Goal: Task Accomplishment & Management: Use online tool/utility

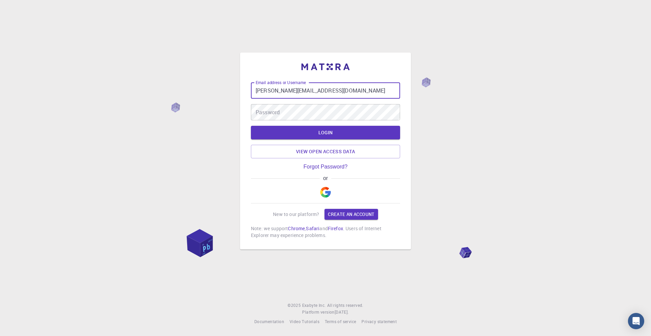
type input "[PERSON_NAME][EMAIL_ADDRESS][DOMAIN_NAME]"
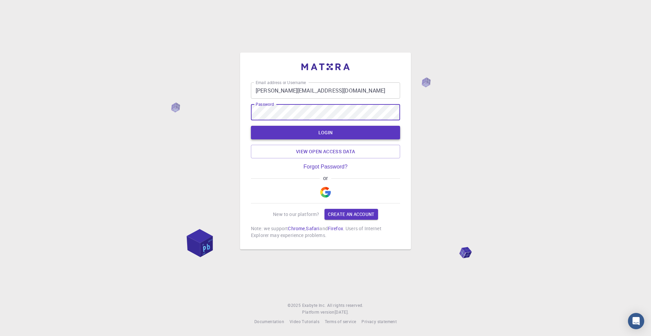
click at [322, 135] on button "LOGIN" at bounding box center [325, 133] width 149 height 14
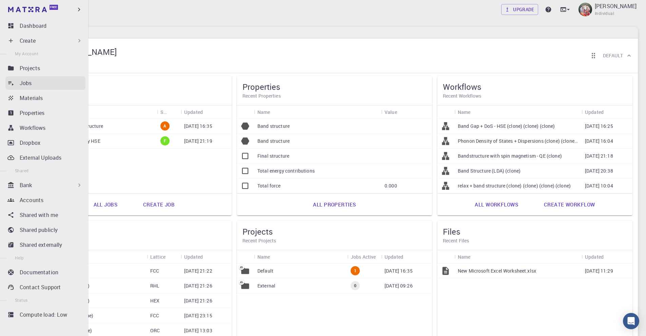
click at [28, 80] on p "Jobs" at bounding box center [26, 83] width 12 height 8
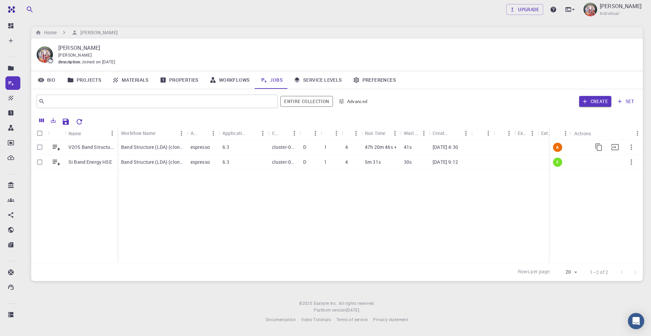
click at [291, 146] on p "cluster-001" at bounding box center [284, 147] width 24 height 7
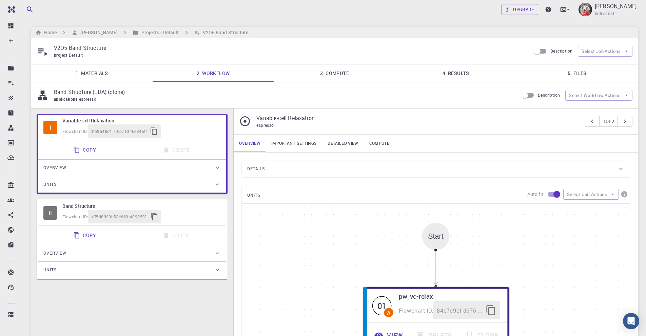
type input "/export/share/pseudo/v/lda/pz/gbrv/1.4/us/v_pz_gbrv_1.4.upf"
type input "/export/share/pseudo/o/lda/pz/gbrv/1.2/us/o_pz_gbrv_1.2.upf"
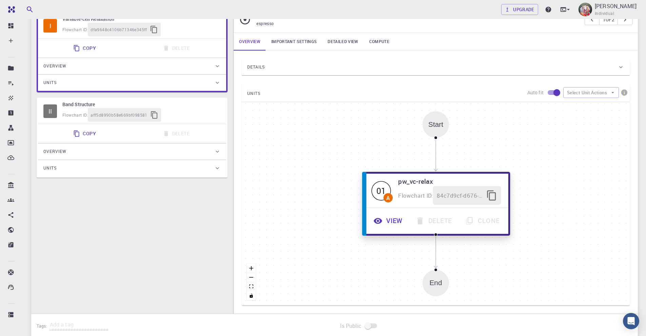
scroll to position [68, 0]
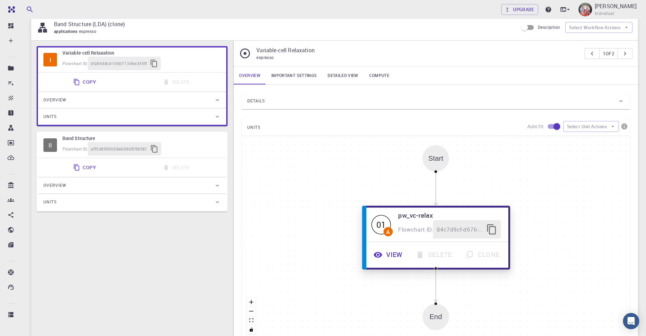
click at [396, 254] on button "View" at bounding box center [389, 254] width 42 height 19
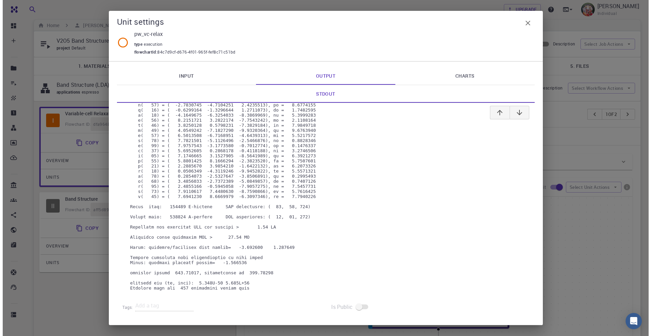
scroll to position [0, 0]
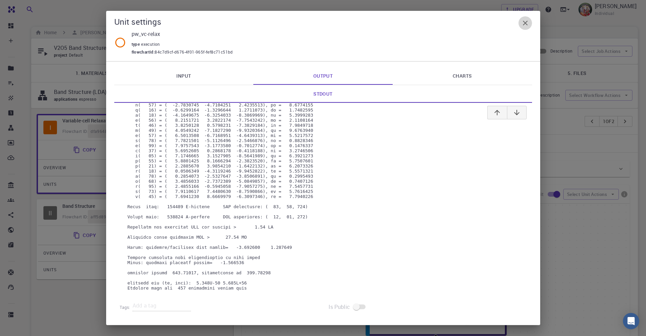
drag, startPoint x: 523, startPoint y: 22, endPoint x: 515, endPoint y: 23, distance: 8.5
click at [523, 22] on icon "button" at bounding box center [525, 23] width 8 height 8
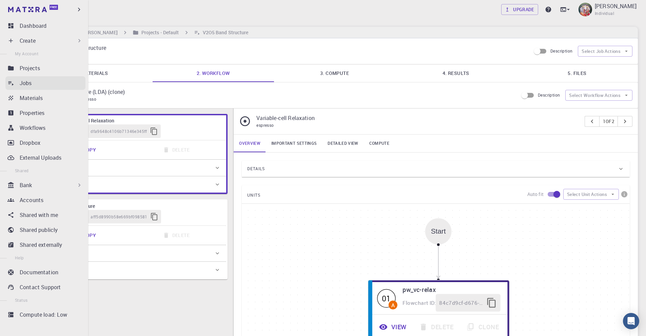
click at [26, 85] on p "Jobs" at bounding box center [26, 83] width 12 height 8
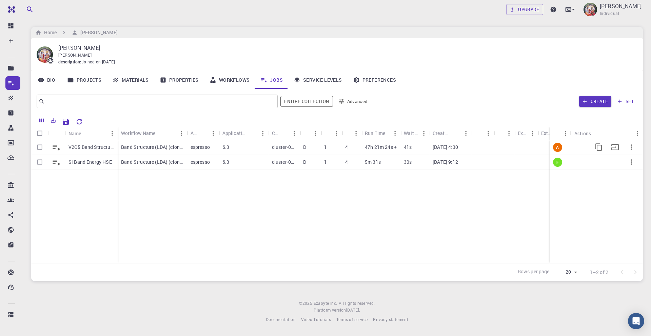
click at [631, 146] on icon "button" at bounding box center [631, 147] width 8 height 8
click at [625, 175] on span "Terminate" at bounding box center [629, 174] width 19 height 7
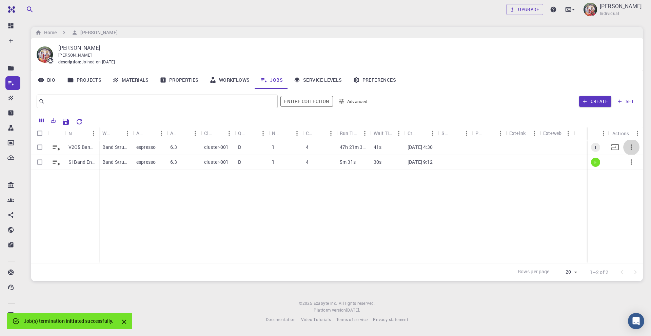
click at [631, 149] on icon "button" at bounding box center [630, 146] width 1 height 5
click at [630, 176] on span "Delete" at bounding box center [629, 177] width 12 height 7
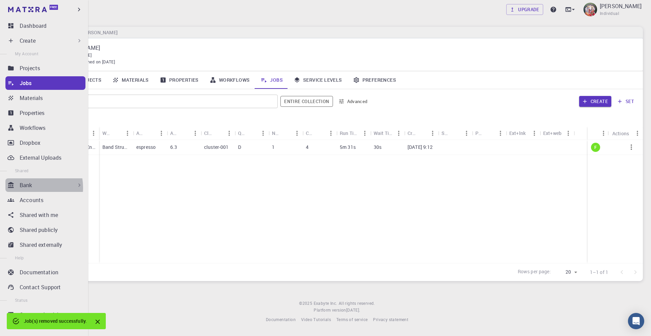
click at [29, 187] on p "Bank" at bounding box center [26, 185] width 13 height 8
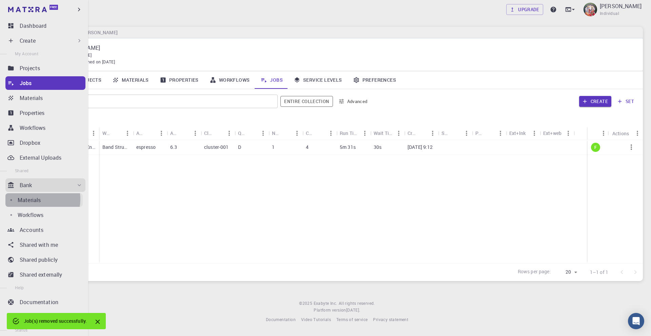
click at [34, 199] on p "Materials" at bounding box center [29, 200] width 23 height 8
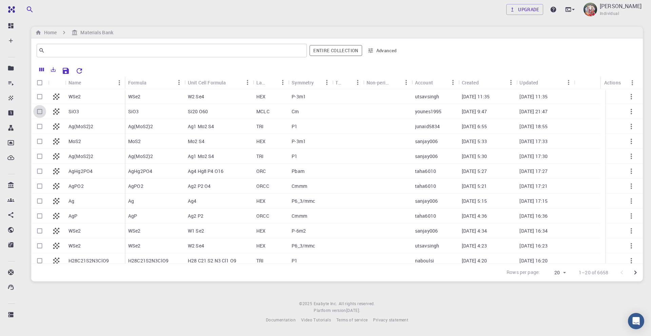
click at [39, 112] on input "Select row" at bounding box center [39, 111] width 13 height 13
checkbox input "true"
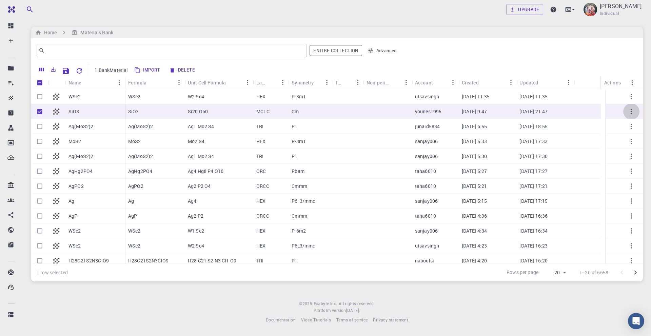
click at [630, 113] on icon "button" at bounding box center [630, 111] width 1 height 5
click at [626, 113] on ul "Expand Collapse" at bounding box center [625, 125] width 39 height 27
click at [454, 62] on div at bounding box center [325, 168] width 651 height 336
click at [139, 110] on div "SiO3" at bounding box center [155, 111] width 60 height 15
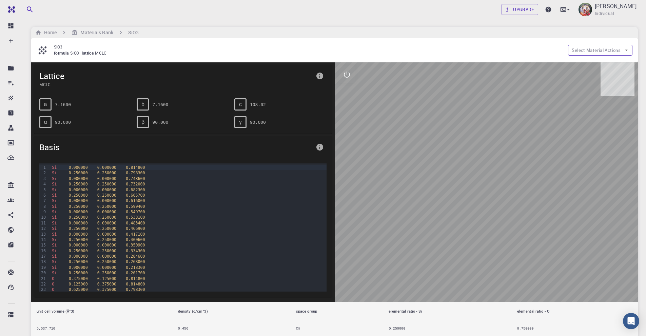
click at [586, 53] on button "Select Material Actions" at bounding box center [600, 50] width 64 height 11
click at [596, 64] on span "Copy To My Account" at bounding box center [605, 63] width 41 height 7
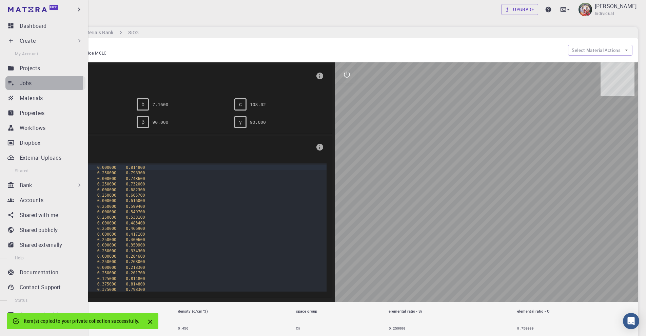
click at [24, 82] on p "Jobs" at bounding box center [26, 83] width 12 height 8
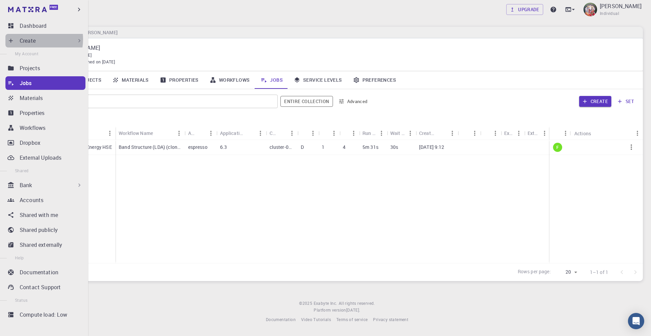
click at [31, 39] on p "Create" at bounding box center [28, 41] width 16 height 8
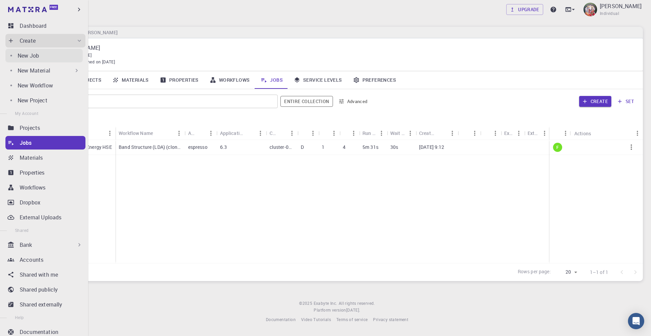
click at [28, 57] on p "New Job" at bounding box center [28, 56] width 21 height 8
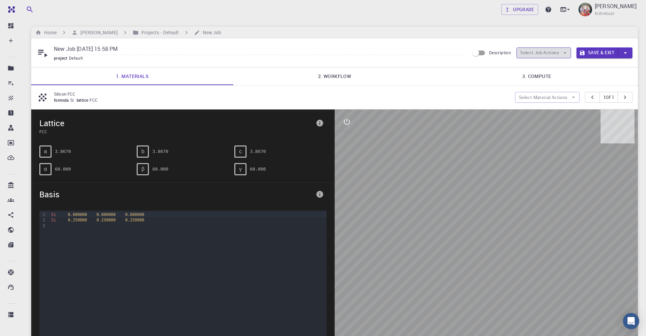
click at [542, 52] on button "Select Job Actions" at bounding box center [543, 52] width 55 height 11
click at [543, 76] on span "Select materials" at bounding box center [549, 77] width 32 height 7
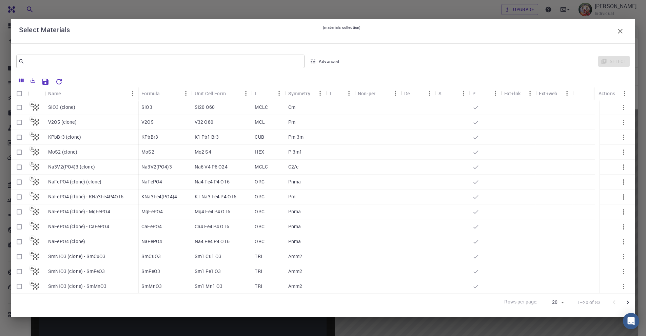
click at [152, 107] on div "SiO3" at bounding box center [164, 107] width 53 height 15
checkbox input "true"
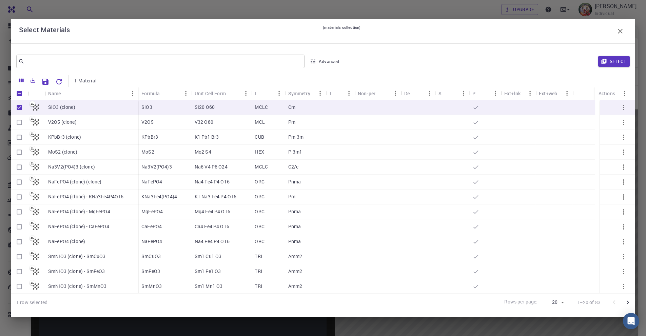
click at [616, 62] on button "Select" at bounding box center [614, 61] width 32 height 11
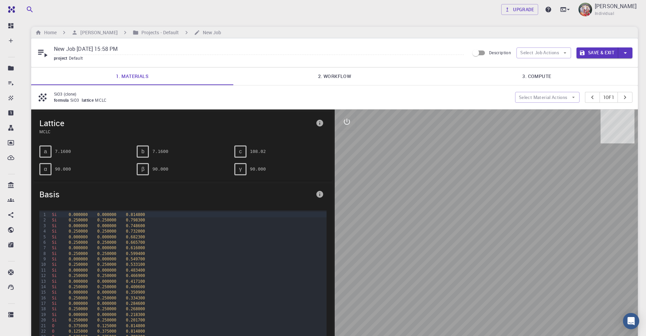
click at [327, 77] on link "2. Workflow" at bounding box center [334, 76] width 202 height 18
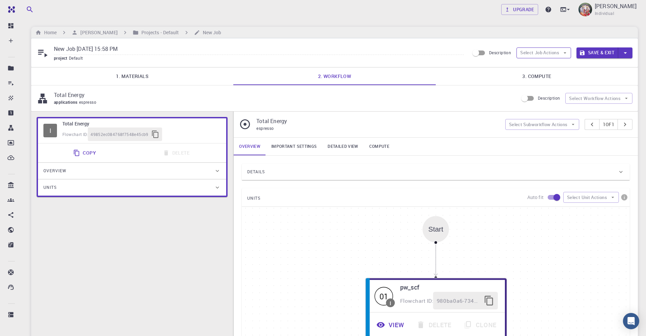
click at [540, 52] on button "Select Job Actions" at bounding box center [543, 52] width 55 height 11
click at [547, 87] on span "Select workflow" at bounding box center [549, 88] width 32 height 7
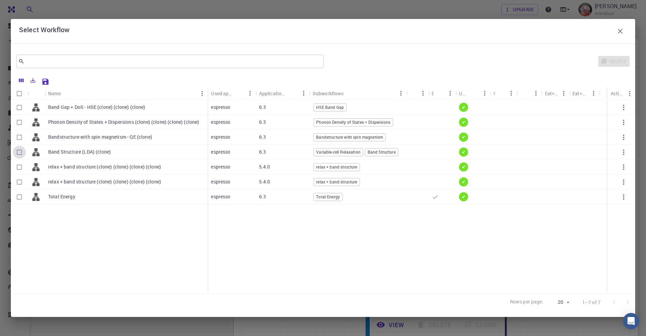
click at [17, 153] on input "Select row" at bounding box center [19, 152] width 13 height 13
checkbox input "true"
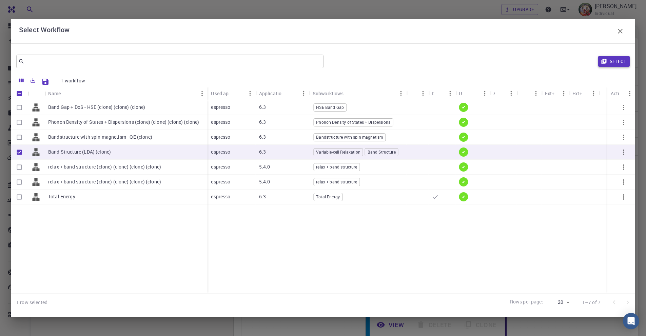
click at [615, 63] on button "Select" at bounding box center [614, 61] width 32 height 11
type input "DFT LDA PZ"
type input "/export/share/pseudo/si/lda/pz/gbrv/1.0/us/si_pz_gbrv_1.0.upf"
type input "/export/share/pseudo/o/lda/pz/gbrv/1.2/us/o_pz_gbrv_1.2.upf"
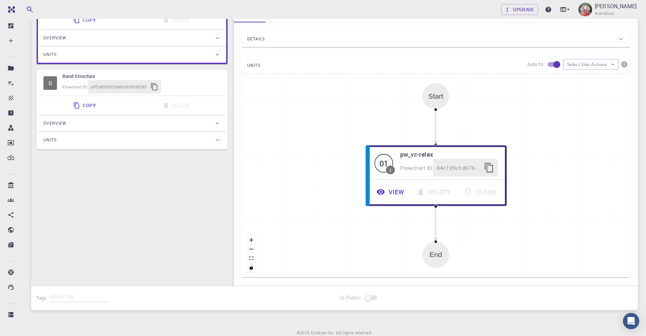
scroll to position [136, 0]
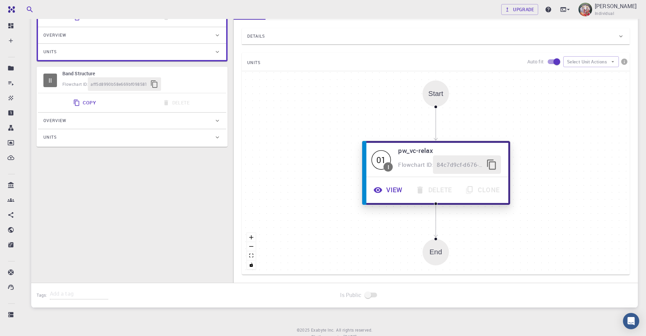
click at [395, 189] on button "View" at bounding box center [389, 190] width 42 height 19
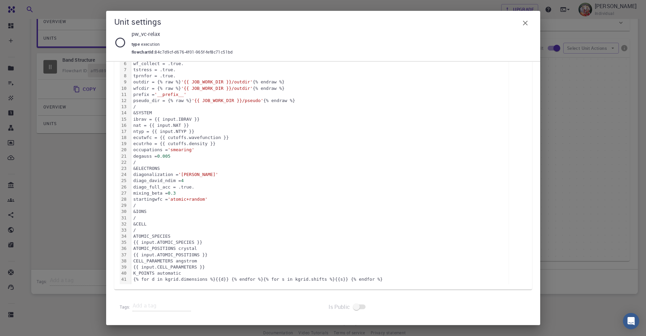
scroll to position [160, 0]
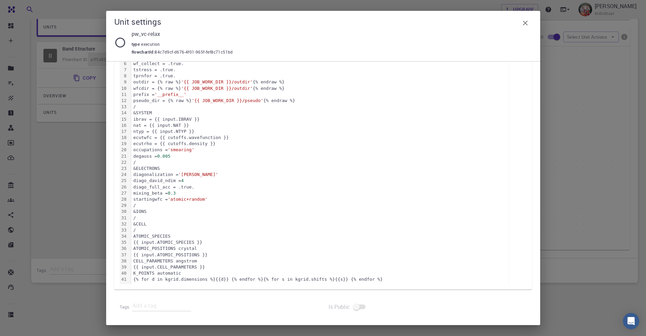
click at [525, 25] on icon "button" at bounding box center [525, 23] width 8 height 8
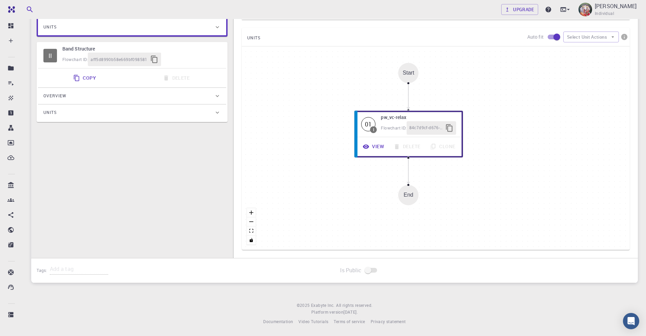
click at [195, 179] on div "I Variable-cell Relaxation Flowchart ID: dfa9648c4106b71346e345ff Copy Delete O…" at bounding box center [132, 110] width 202 height 318
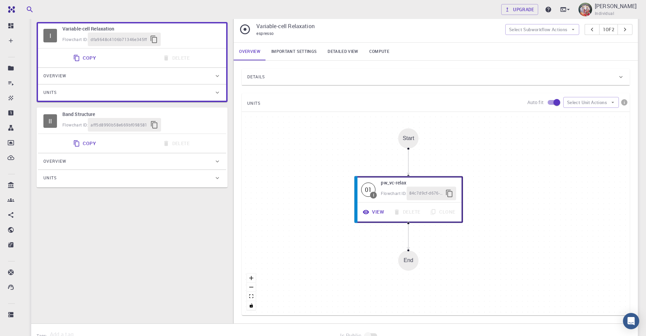
scroll to position [25, 0]
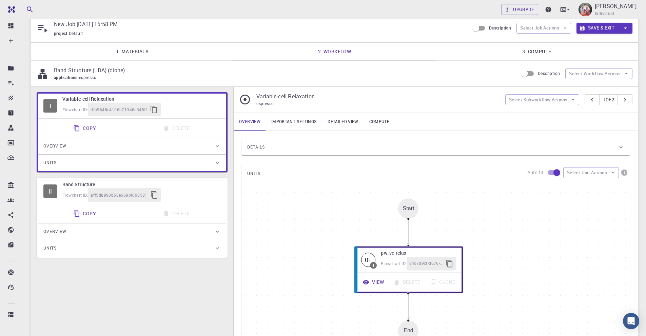
click at [288, 123] on link "Important settings" at bounding box center [294, 122] width 56 height 18
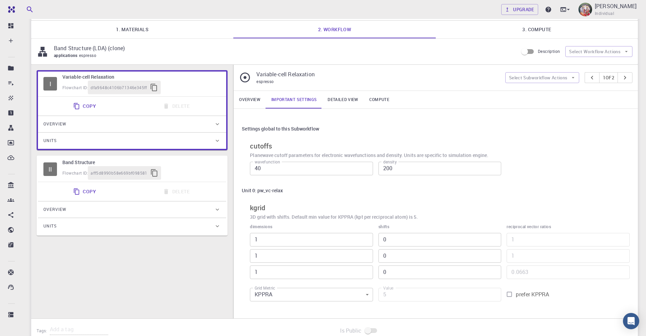
scroll to position [59, 0]
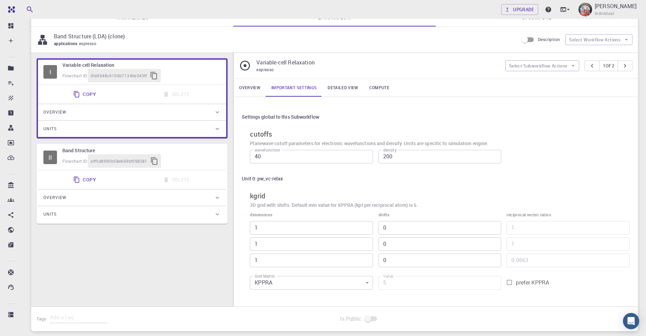
click at [263, 226] on input "1" at bounding box center [311, 228] width 123 height 14
type input "1"
type input "80"
type input "18"
type input "1440"
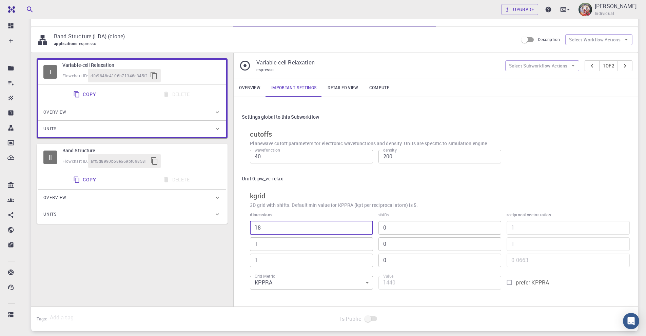
type input "18"
click at [269, 243] on input "1" at bounding box center [311, 244] width 123 height 14
type input "18"
type input "25920"
type input "18"
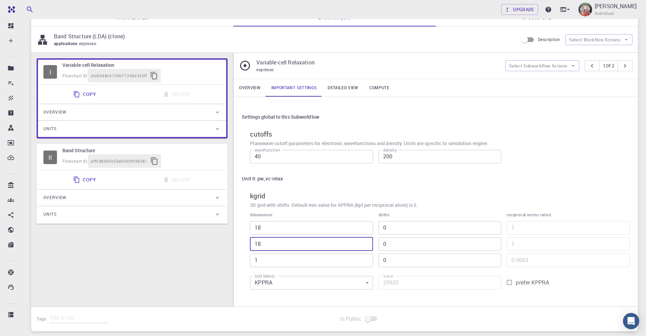
click at [262, 259] on input "1" at bounding box center [311, 261] width 123 height 14
type input "18"
type input "466560"
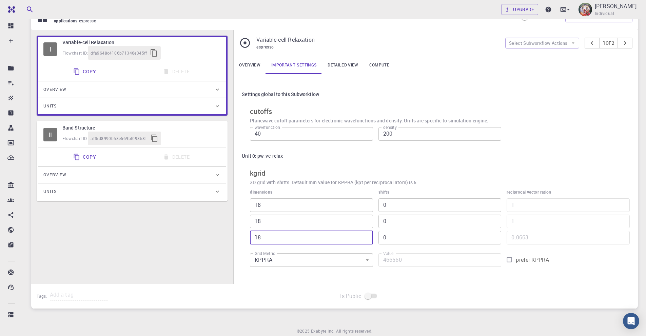
scroll to position [0, 0]
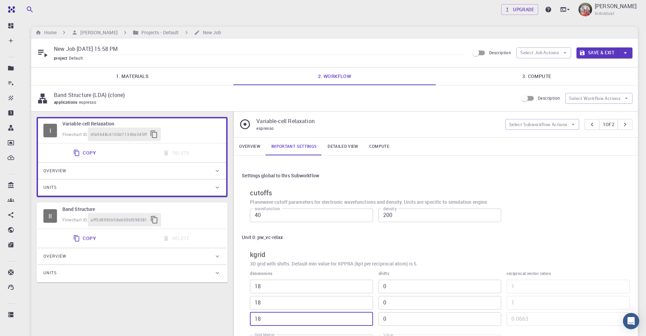
type input "18"
click at [342, 145] on link "Detailed view" at bounding box center [342, 147] width 41 height 18
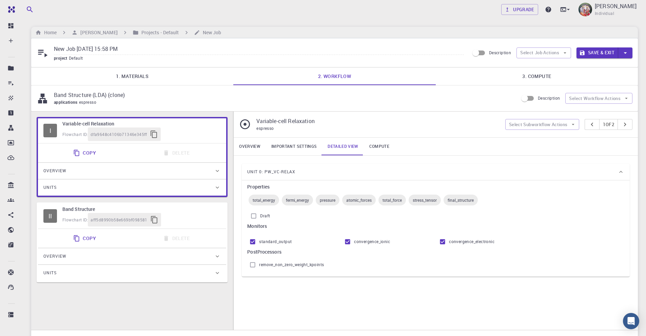
scroll to position [34, 0]
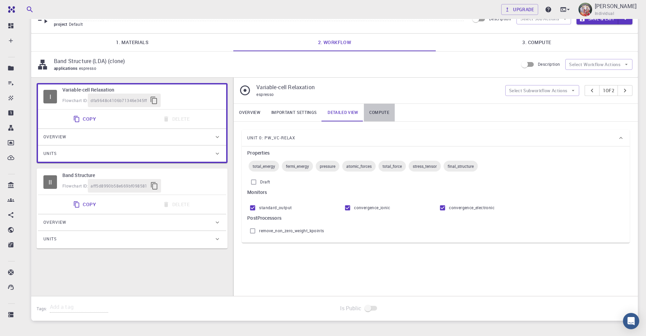
click at [377, 114] on link "Compute" at bounding box center [379, 113] width 31 height 18
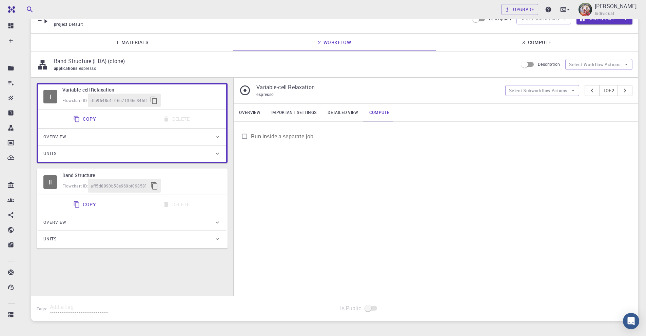
click at [350, 110] on link "Detailed view" at bounding box center [342, 113] width 41 height 18
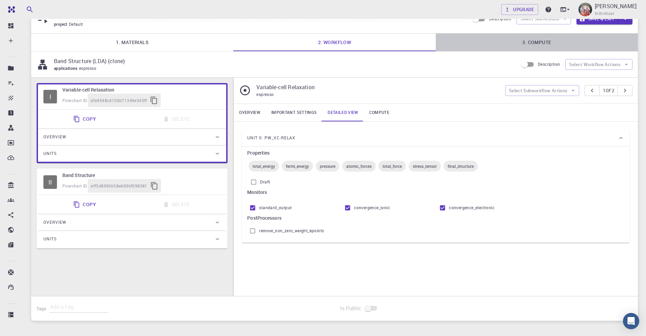
click at [540, 40] on link "3. Compute" at bounding box center [537, 43] width 202 height 18
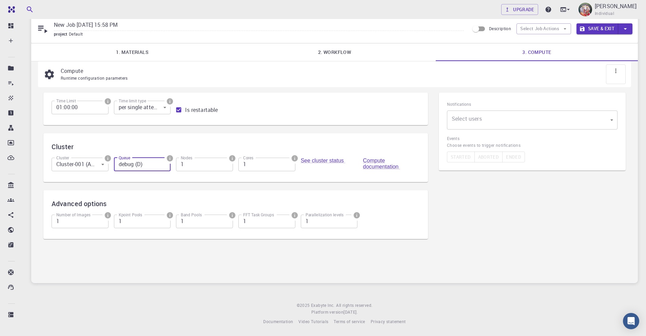
click at [151, 165] on input "debug (D)" at bounding box center [142, 165] width 57 height 14
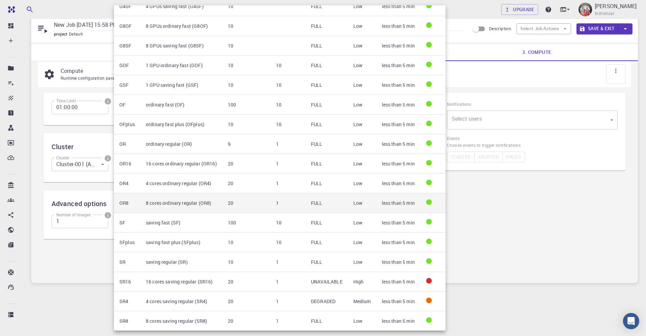
click at [210, 204] on td "8 cores ordinary regular (OR8)" at bounding box center [181, 203] width 82 height 20
type input "8 cores ordinary regular (OR8)"
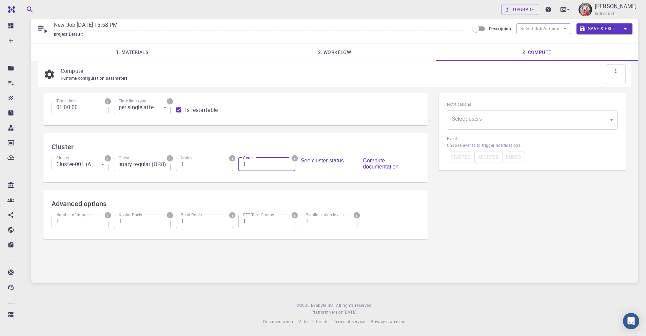
scroll to position [0, 0]
click at [250, 166] on input "1" at bounding box center [266, 165] width 57 height 14
click at [288, 163] on input "2" at bounding box center [266, 165] width 57 height 14
click at [288, 163] on input "3" at bounding box center [266, 165] width 57 height 14
click at [288, 163] on input "4" at bounding box center [266, 165] width 57 height 14
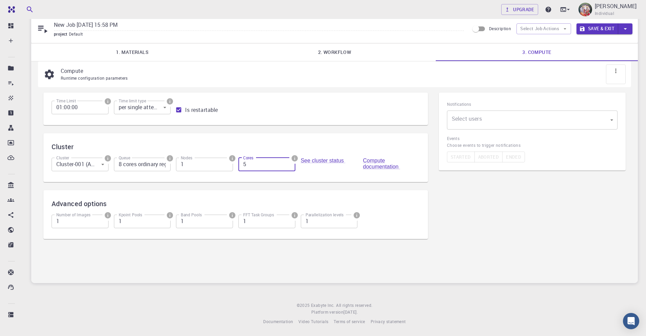
click at [288, 163] on input "5" at bounding box center [266, 165] width 57 height 14
click at [288, 163] on input "6" at bounding box center [266, 165] width 57 height 14
click at [288, 163] on input "7" at bounding box center [266, 165] width 57 height 14
type input "8"
click at [288, 163] on input "8" at bounding box center [266, 165] width 57 height 14
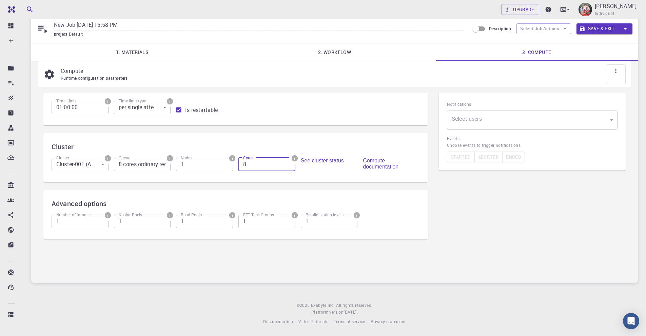
click at [398, 209] on div "Number of Images 1 Number of Images Kpoint Pools 1 Kpoint Pools Band Pools 1 Ba…" at bounding box center [233, 220] width 374 height 22
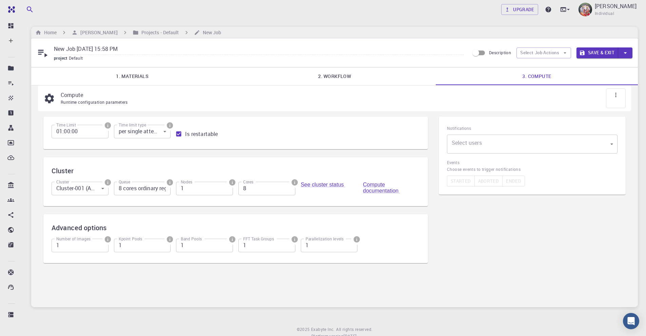
drag, startPoint x: 138, startPoint y: 24, endPoint x: 0, endPoint y: -9, distance: 142.1
click at [0, 0] on html "Free Dashboard Create New Job New Material Create Material Upload File Import f…" at bounding box center [323, 180] width 646 height 360
click at [417, 47] on input "SiO3 Band Energy" at bounding box center [259, 49] width 410 height 11
type input "SiO3 Band Energy"
click at [594, 53] on button "Save & Exit" at bounding box center [597, 52] width 42 height 11
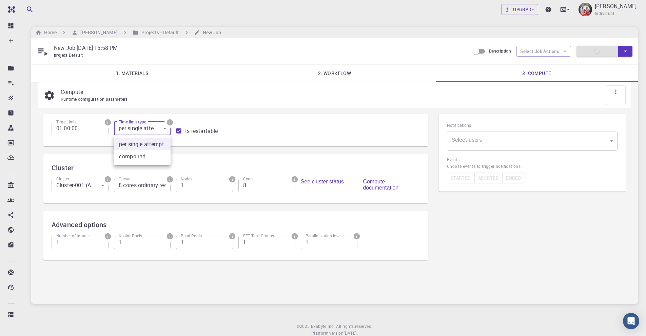
click at [144, 126] on body "Free Dashboard Create New Job New Material Create Material Upload File Import f…" at bounding box center [323, 178] width 646 height 357
click at [223, 120] on div at bounding box center [323, 168] width 646 height 336
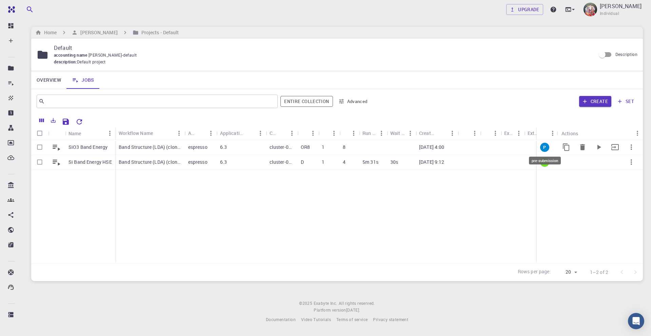
click at [543, 149] on span "P" at bounding box center [544, 147] width 8 height 6
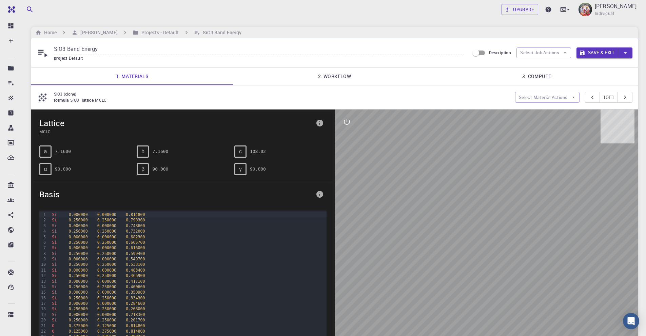
click at [604, 51] on button "Save & Exit" at bounding box center [597, 52] width 42 height 11
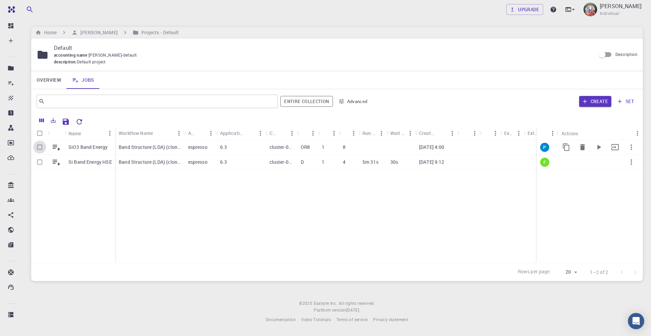
click at [39, 147] on input "Select row" at bounding box center [39, 147] width 13 height 13
checkbox input "true"
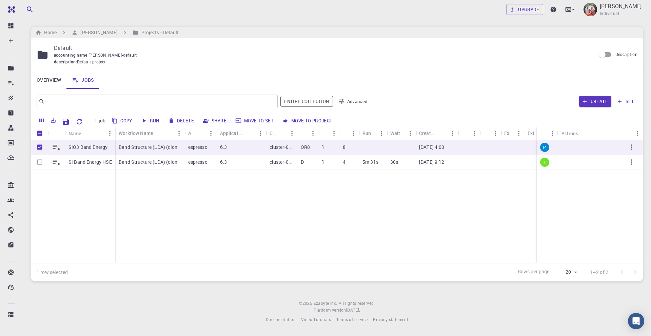
click at [157, 122] on button "Run" at bounding box center [150, 120] width 23 height 11
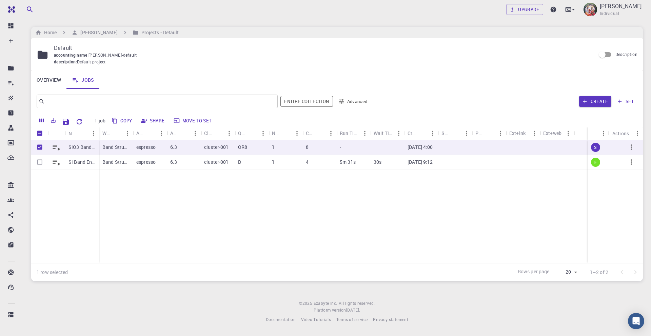
checkbox input "false"
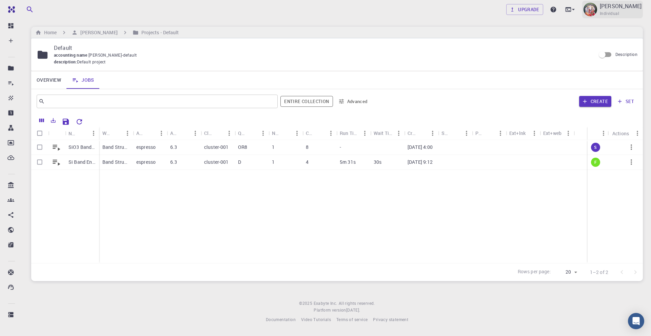
click at [606, 9] on p "[PERSON_NAME]" at bounding box center [621, 6] width 42 height 8
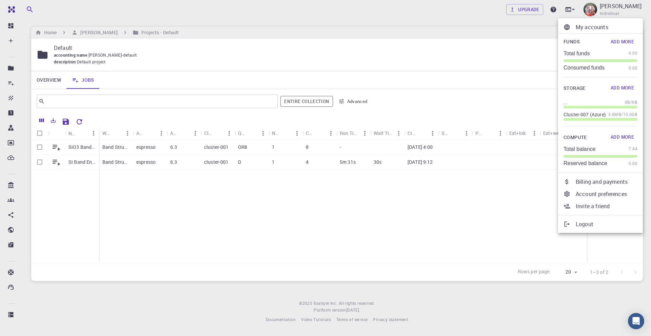
click at [464, 205] on div at bounding box center [325, 168] width 651 height 336
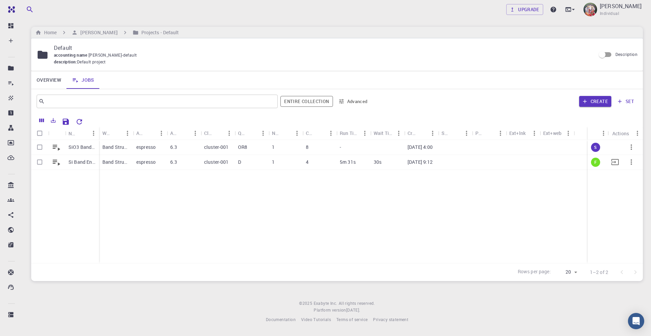
click at [196, 164] on div "6.3" at bounding box center [184, 162] width 34 height 15
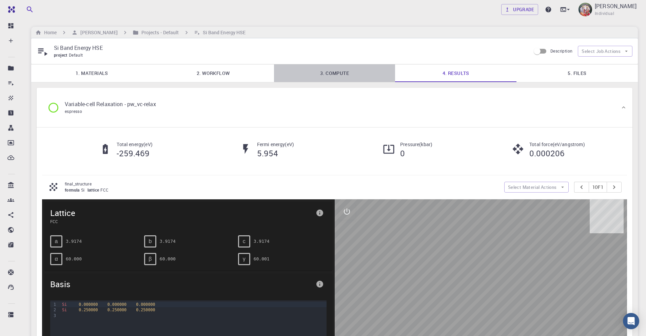
click at [341, 76] on link "3. Compute" at bounding box center [334, 73] width 121 height 18
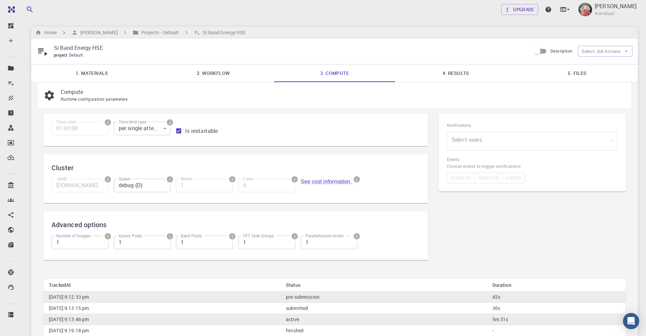
click at [217, 70] on link "2. Workflow" at bounding box center [213, 73] width 121 height 18
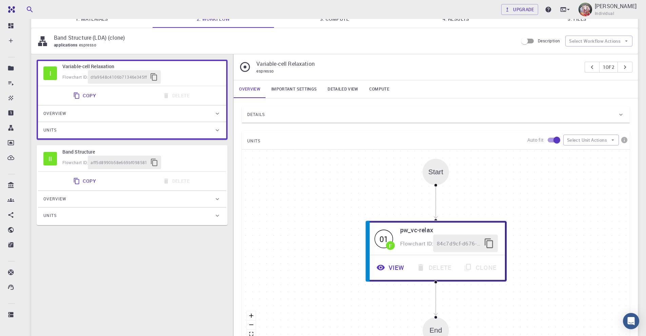
scroll to position [34, 0]
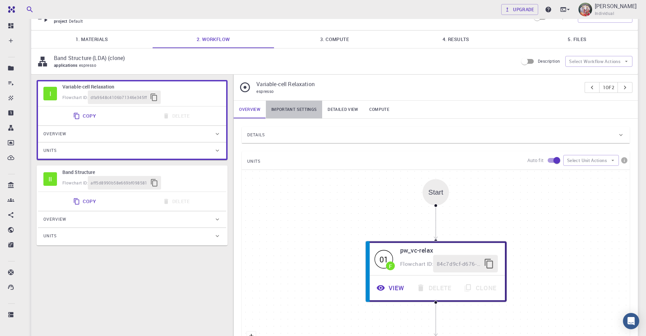
click at [286, 107] on link "Important settings" at bounding box center [294, 110] width 56 height 18
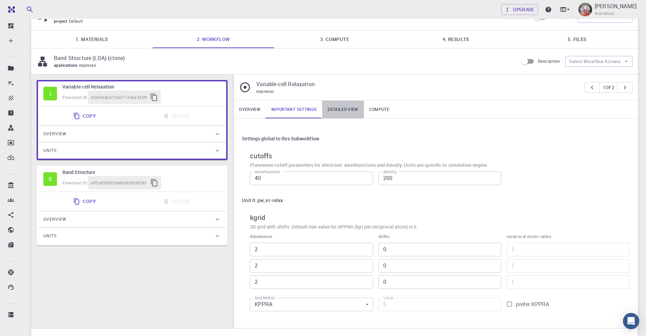
click at [333, 110] on link "Detailed view" at bounding box center [342, 110] width 41 height 18
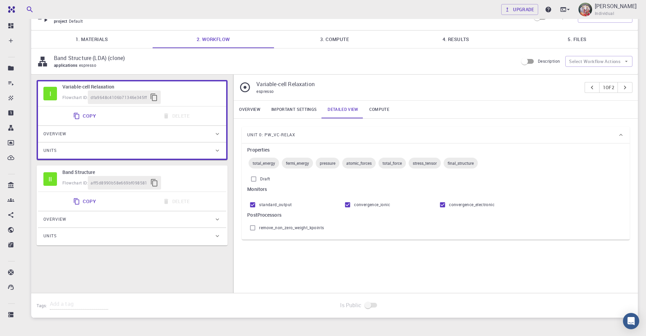
click at [379, 109] on link "Compute" at bounding box center [379, 110] width 31 height 18
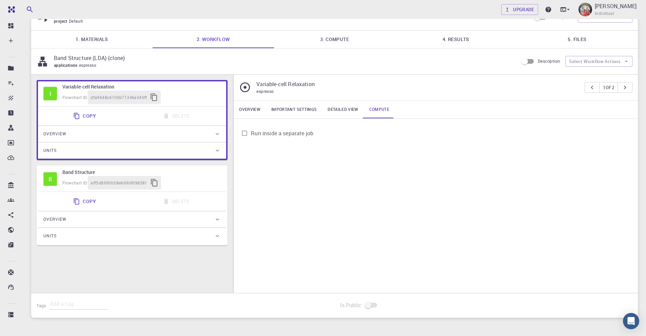
click at [344, 109] on link "Detailed view" at bounding box center [342, 110] width 41 height 18
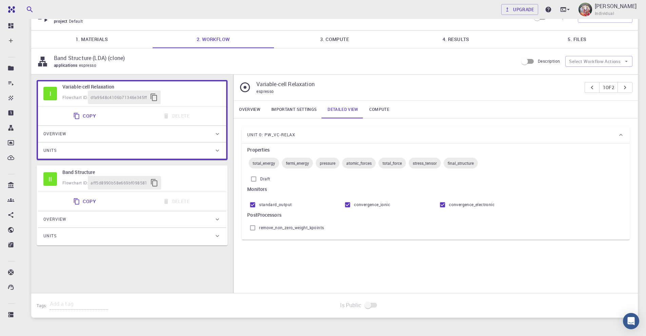
click at [306, 109] on link "Important settings" at bounding box center [294, 110] width 56 height 18
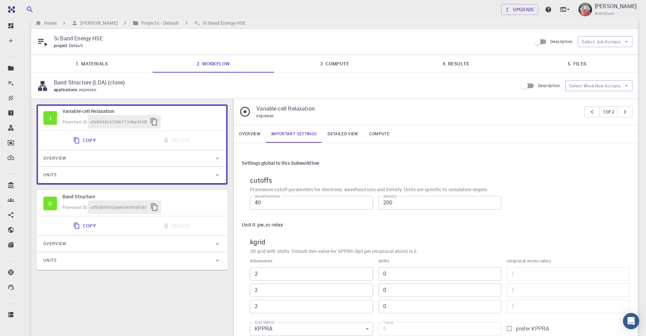
scroll to position [0, 0]
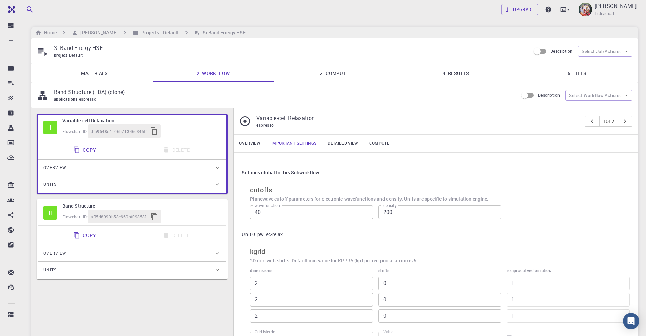
click at [336, 143] on link "Detailed view" at bounding box center [342, 144] width 41 height 18
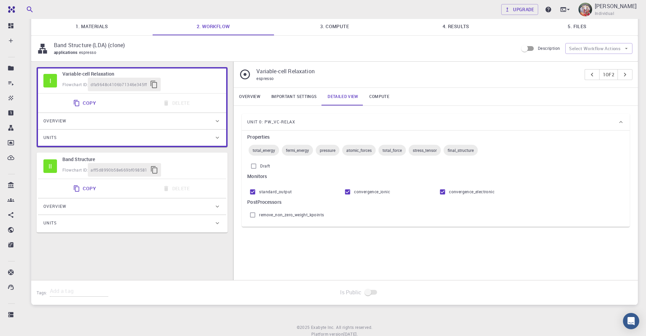
scroll to position [35, 0]
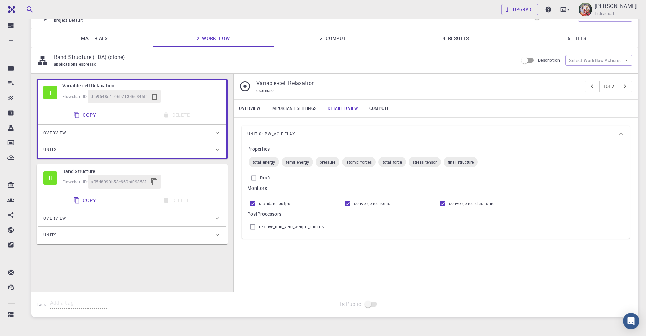
click at [376, 110] on link "Compute" at bounding box center [379, 109] width 31 height 18
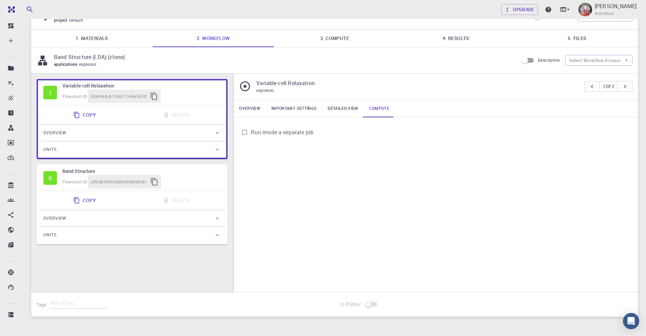
click at [337, 109] on link "Detailed view" at bounding box center [342, 109] width 41 height 18
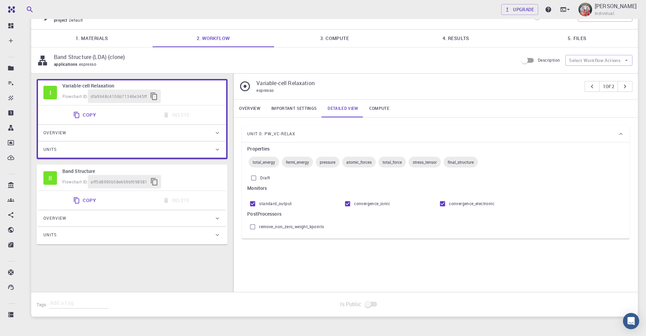
click at [337, 39] on link "3. Compute" at bounding box center [334, 38] width 121 height 18
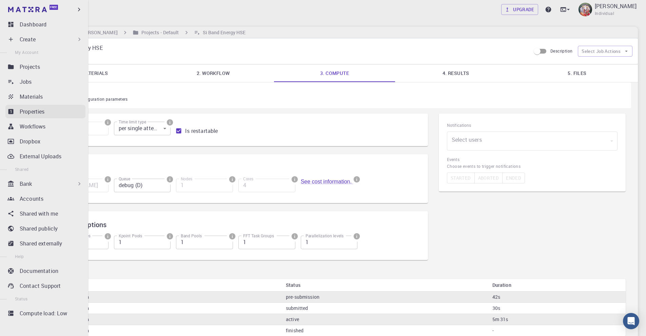
scroll to position [2, 0]
drag, startPoint x: 29, startPoint y: 84, endPoint x: 37, endPoint y: 81, distance: 8.3
click at [30, 84] on p "Jobs" at bounding box center [26, 81] width 12 height 8
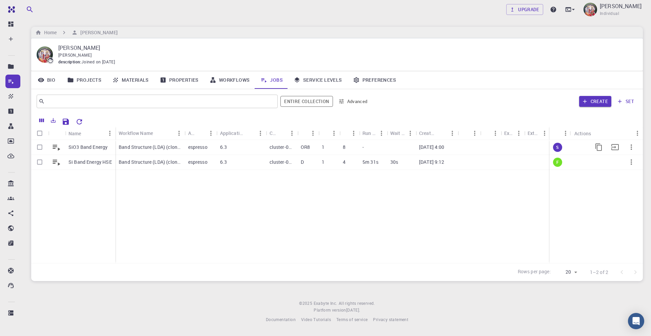
click at [629, 149] on icon "button" at bounding box center [631, 147] width 8 height 8
click at [629, 179] on span "Terminate" at bounding box center [629, 178] width 19 height 7
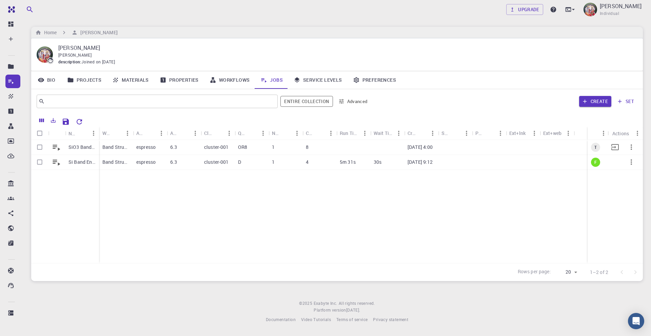
click at [214, 144] on p "cluster-001" at bounding box center [216, 147] width 25 height 7
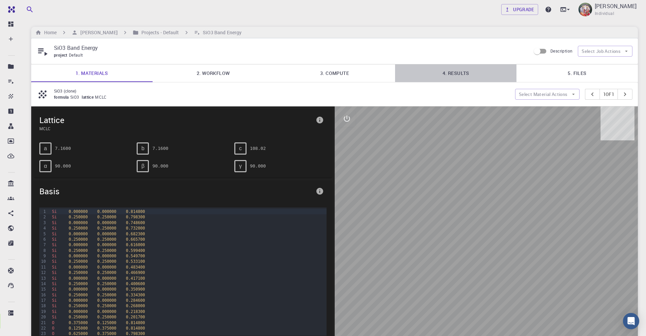
click at [451, 72] on link "4. Results" at bounding box center [455, 73] width 121 height 18
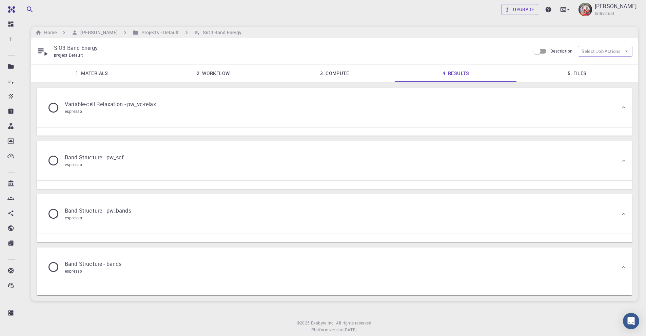
click at [332, 73] on link "3. Compute" at bounding box center [334, 73] width 121 height 18
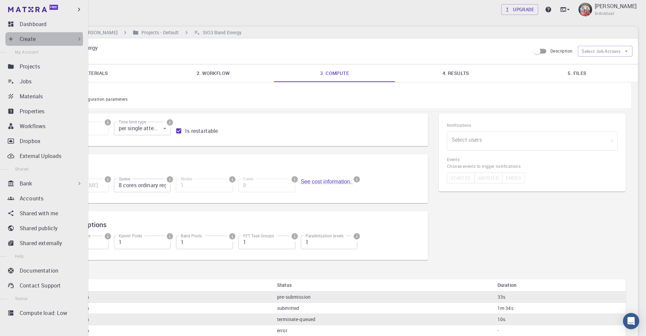
click at [37, 40] on div "Create" at bounding box center [51, 39] width 63 height 8
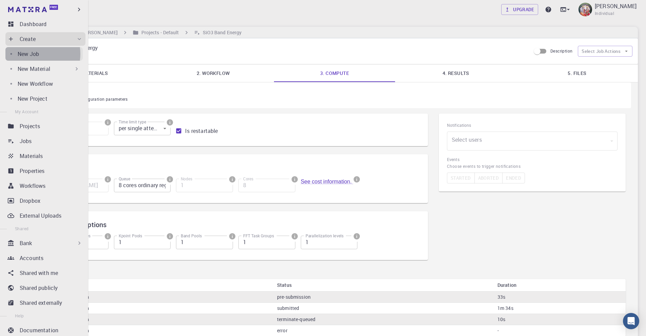
click at [34, 54] on p "New Job" at bounding box center [28, 54] width 21 height 8
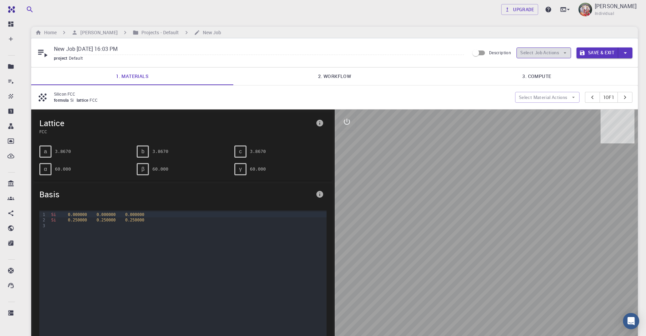
click at [556, 53] on button "Select Job Actions" at bounding box center [543, 52] width 55 height 11
click at [550, 75] on span "Select materials" at bounding box center [549, 77] width 32 height 7
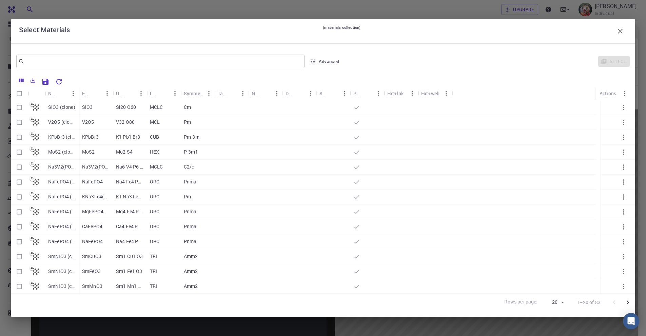
click at [19, 106] on input "Select row" at bounding box center [19, 107] width 13 height 13
checkbox input "true"
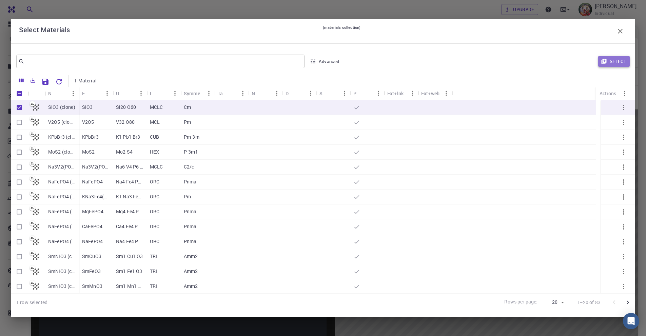
click at [617, 61] on button "Select" at bounding box center [614, 61] width 32 height 11
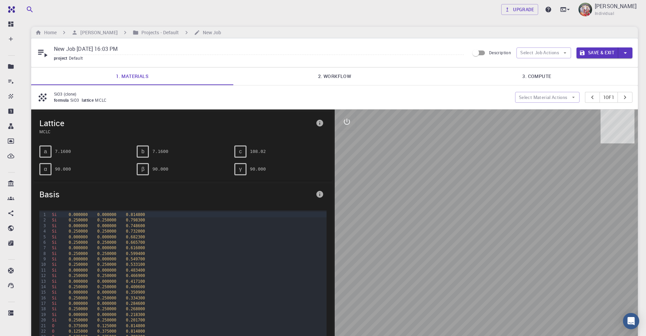
click at [341, 76] on link "2. Workflow" at bounding box center [334, 76] width 202 height 18
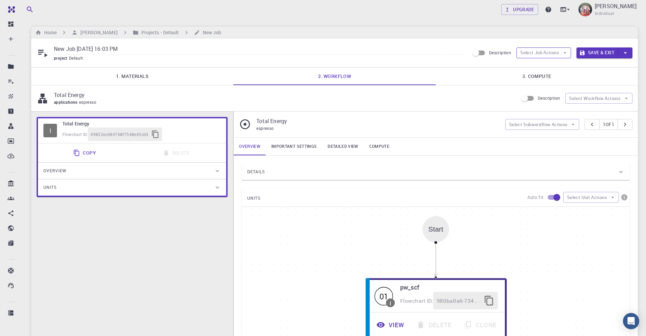
click at [556, 54] on button "Select Job Actions" at bounding box center [543, 52] width 55 height 11
click at [546, 87] on span "Select workflow" at bounding box center [549, 88] width 32 height 7
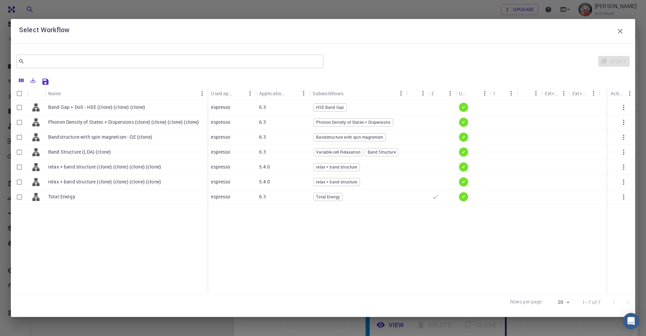
click at [19, 152] on input "Select row" at bounding box center [19, 152] width 13 height 13
checkbox input "true"
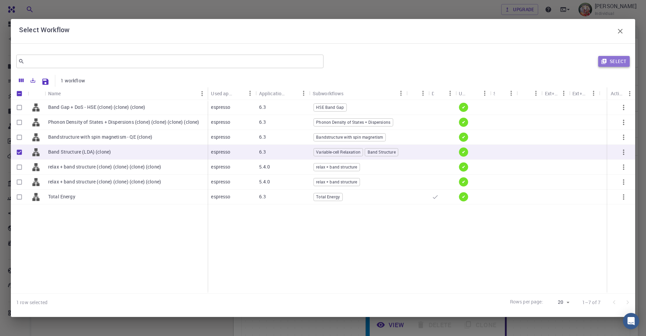
click at [618, 61] on button "Select" at bounding box center [614, 61] width 32 height 11
type input "DFT LDA PZ"
type input "/export/share/pseudo/si/lda/pz/gbrv/1.0/us/si_pz_gbrv_1.0.upf"
type input "/export/share/pseudo/o/lda/pz/gbrv/1.2/us/o_pz_gbrv_1.2.upf"
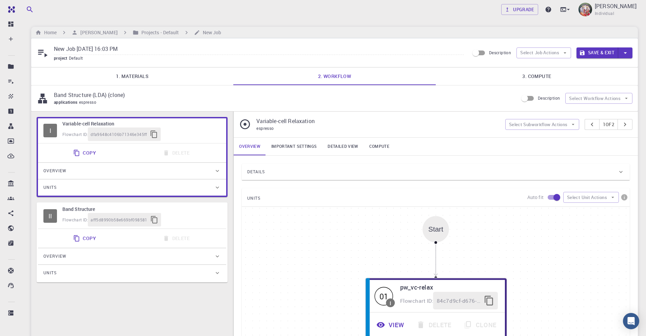
scroll to position [34, 0]
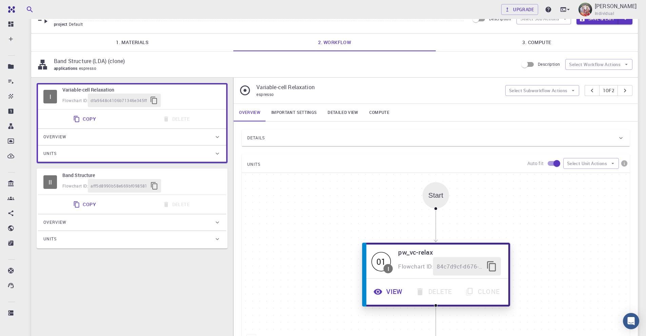
click at [396, 291] on button "View" at bounding box center [389, 291] width 42 height 19
click at [394, 293] on button "View" at bounding box center [389, 291] width 42 height 19
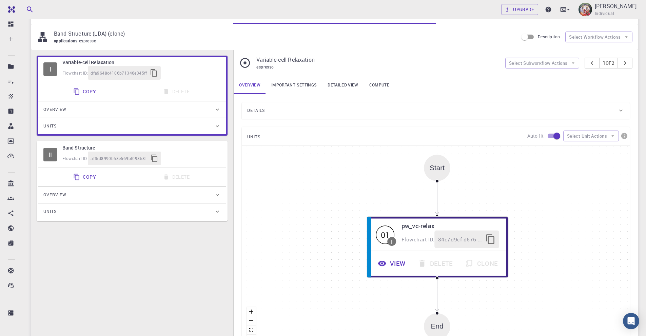
scroll to position [68, 0]
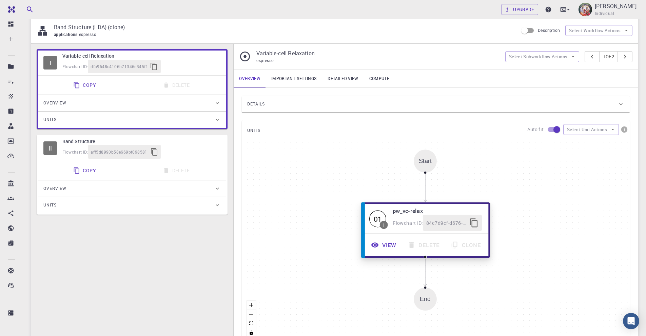
click at [394, 246] on button "View" at bounding box center [384, 245] width 37 height 16
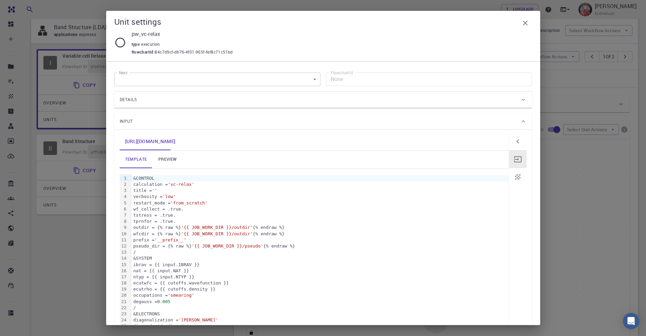
click at [528, 23] on icon "button" at bounding box center [525, 23] width 8 height 8
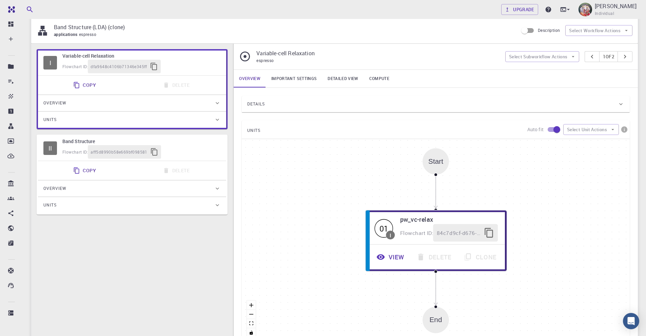
click at [302, 79] on link "Important settings" at bounding box center [294, 79] width 56 height 18
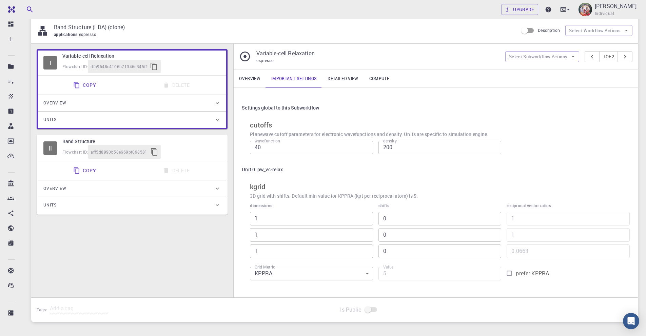
click at [268, 221] on input "1" at bounding box center [311, 219] width 123 height 14
type input "2"
type input "160"
type input "2"
click at [365, 216] on input "2" at bounding box center [311, 219] width 123 height 14
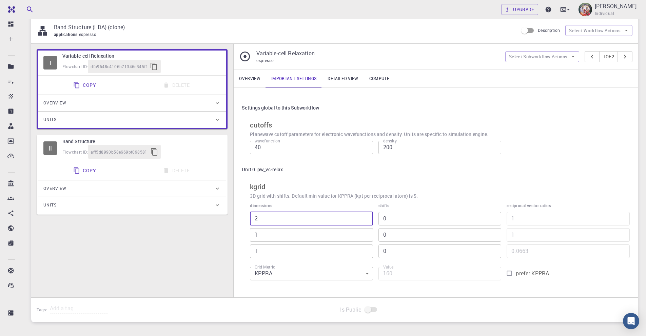
type input "2"
type input "320"
type input "2"
click at [366, 231] on input "2" at bounding box center [311, 235] width 123 height 14
type input "2"
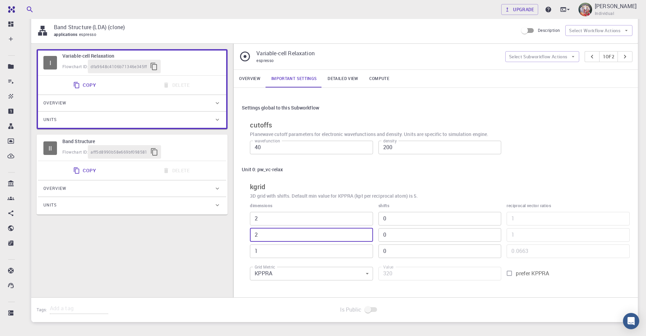
click at [367, 249] on input "2" at bounding box center [311, 251] width 123 height 14
type input "640"
click at [424, 287] on div "Settings global to this Subworkflow cutoffs Planewave cutoff parameters for ele…" at bounding box center [436, 192] width 404 height 209
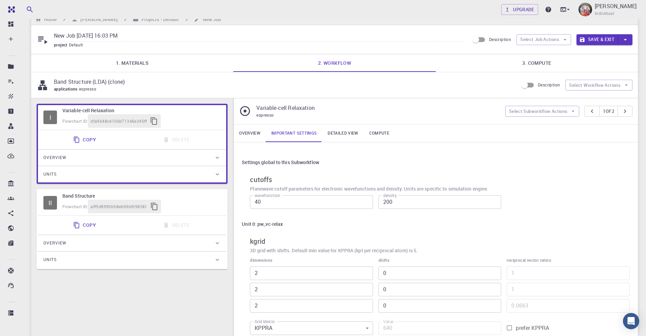
scroll to position [5, 0]
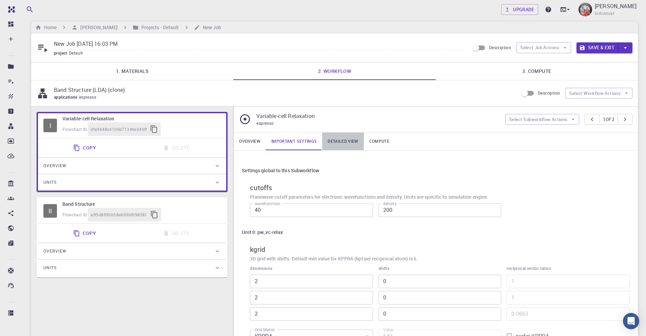
click at [347, 141] on link "Detailed view" at bounding box center [342, 142] width 41 height 18
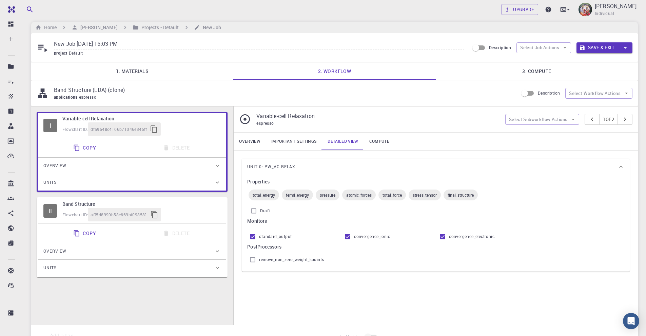
click at [379, 144] on link "Compute" at bounding box center [379, 142] width 31 height 18
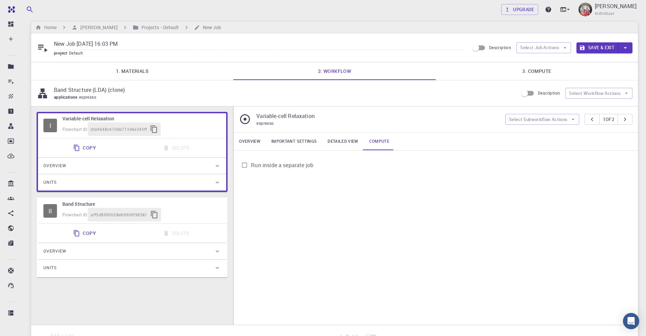
click at [534, 70] on link "3. Compute" at bounding box center [537, 71] width 202 height 18
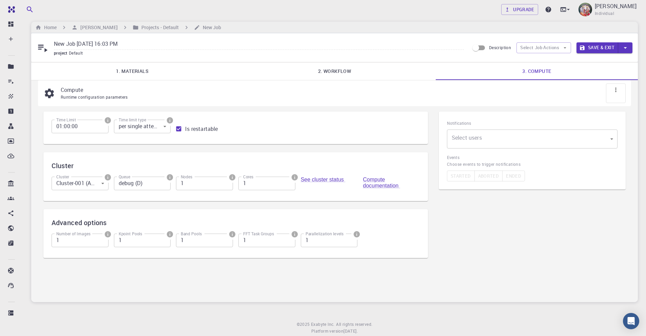
click at [254, 184] on input "1" at bounding box center [266, 184] width 57 height 14
click at [288, 181] on input "2" at bounding box center [266, 184] width 57 height 14
click at [288, 181] on input "3" at bounding box center [266, 184] width 57 height 14
type input "4"
click at [288, 181] on input "4" at bounding box center [266, 184] width 57 height 14
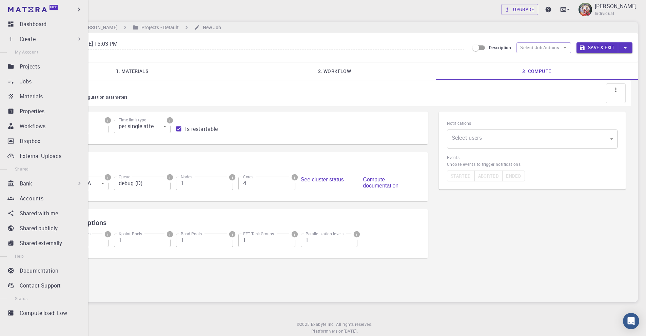
drag, startPoint x: 139, startPoint y: 44, endPoint x: 8, endPoint y: 45, distance: 131.5
click at [8, 45] on div "Free Dashboard Create New Job New Material Create Material Upload File Import f…" at bounding box center [323, 175] width 646 height 360
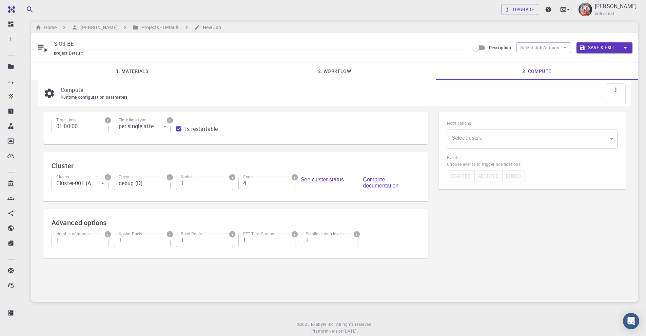
type input "SiO3 BE"
click at [603, 47] on button "Save & Exit" at bounding box center [597, 47] width 42 height 11
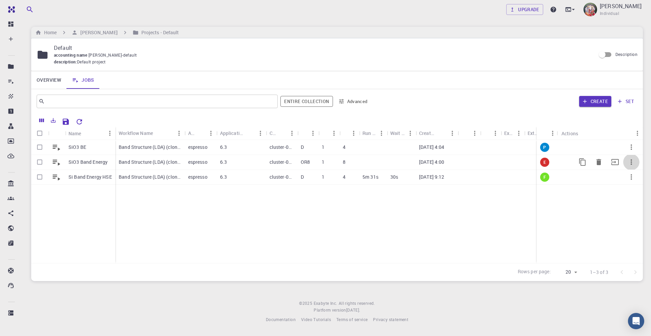
click at [631, 161] on icon "button" at bounding box center [631, 162] width 8 height 8
click at [630, 188] on span "Delete" at bounding box center [629, 189] width 12 height 7
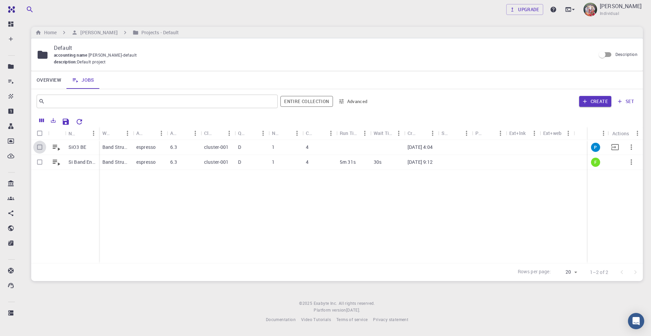
click at [40, 147] on input "Select row" at bounding box center [39, 147] width 13 height 13
checkbox input "true"
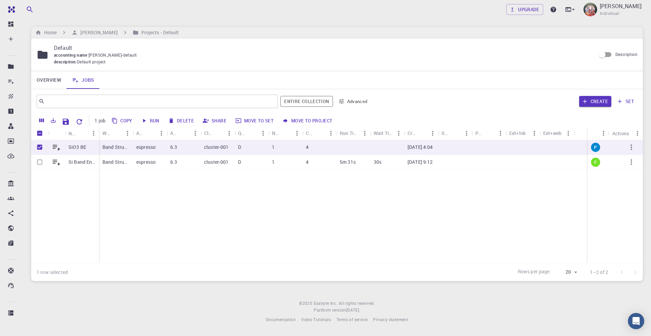
click at [153, 122] on button "Run" at bounding box center [150, 120] width 23 height 11
checkbox input "false"
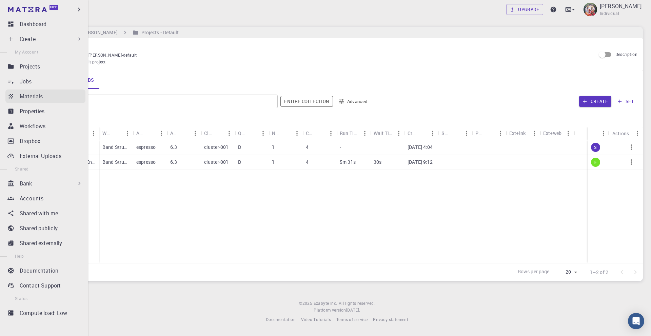
click at [28, 96] on p "Materials" at bounding box center [31, 96] width 23 height 8
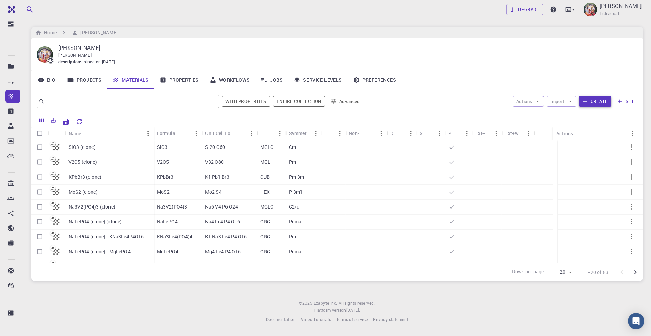
click at [601, 103] on button "Create" at bounding box center [595, 101] width 32 height 11
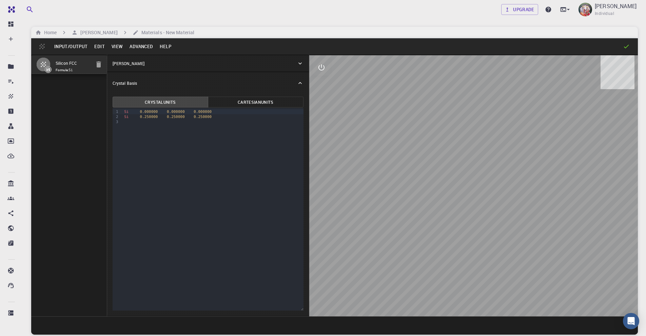
click at [75, 46] on button "Input/Output" at bounding box center [71, 46] width 40 height 11
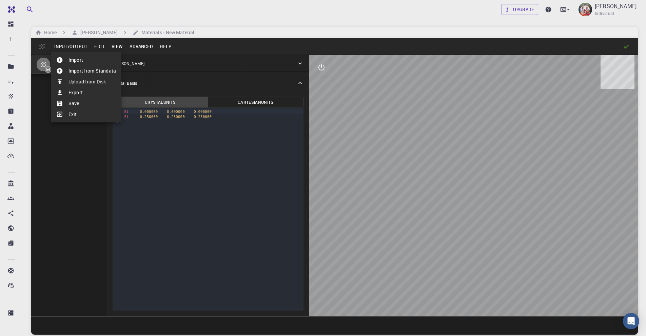
click at [80, 59] on li "Import" at bounding box center [86, 60] width 71 height 11
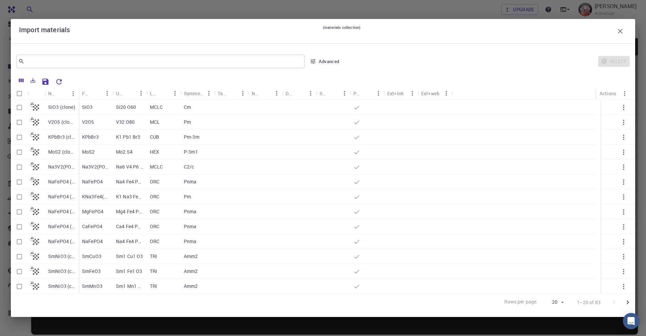
click at [618, 36] on button "button" at bounding box center [620, 31] width 14 height 14
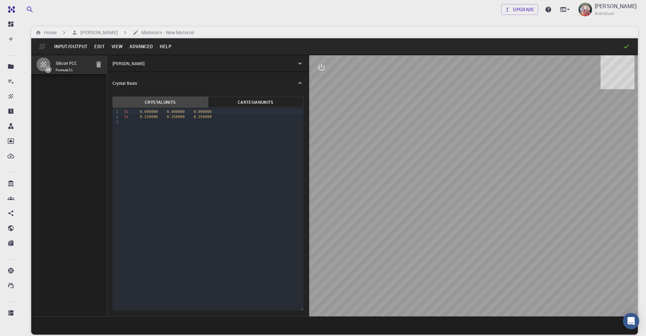
click at [136, 46] on button "Advanced" at bounding box center [141, 46] width 30 height 11
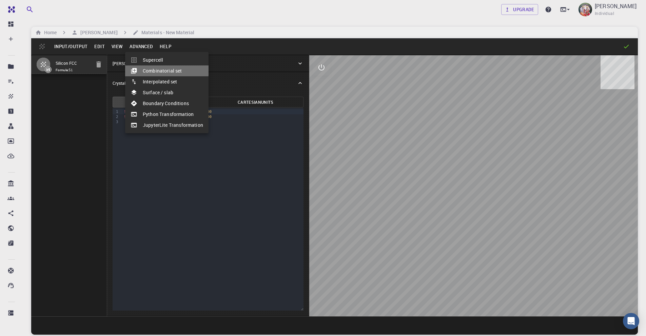
click at [150, 69] on li "Combinatorial set" at bounding box center [166, 70] width 83 height 11
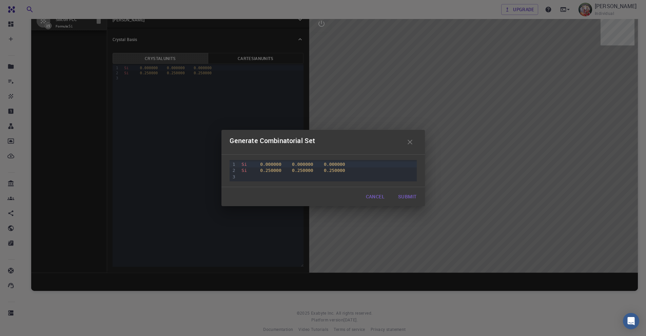
scroll to position [52, 0]
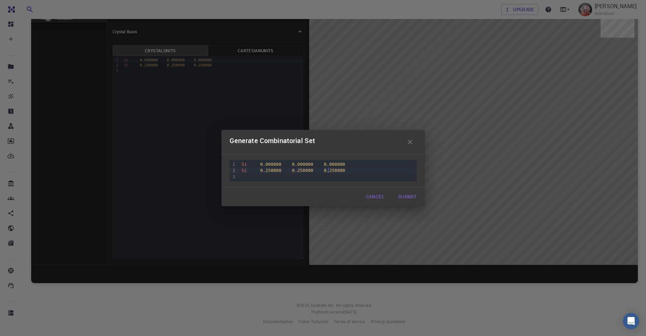
click at [328, 168] on span "0.250000" at bounding box center [334, 170] width 21 height 5
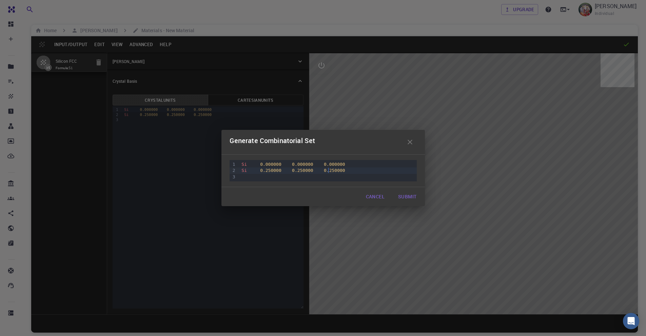
scroll to position [0, 0]
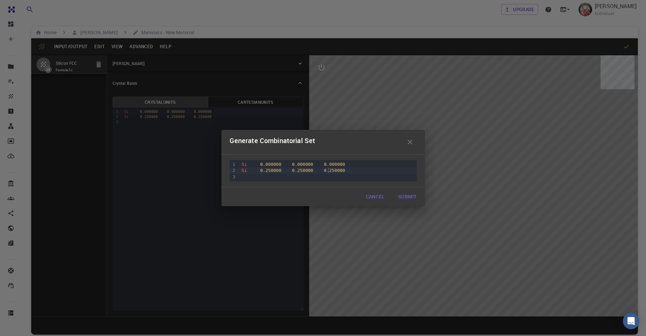
click at [246, 164] on span "Si" at bounding box center [243, 164] width 5 height 5
click at [406, 196] on button "Submit" at bounding box center [407, 197] width 29 height 14
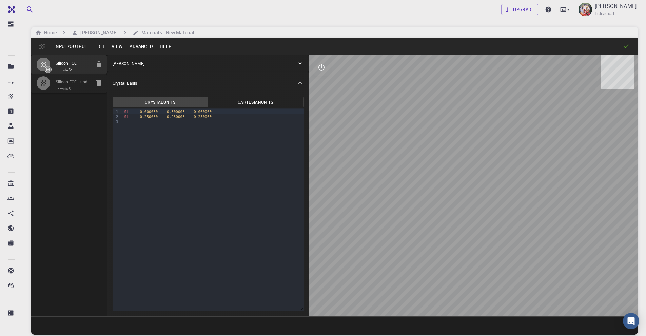
click at [76, 84] on input "Silicon FCC - undefined" at bounding box center [73, 82] width 35 height 8
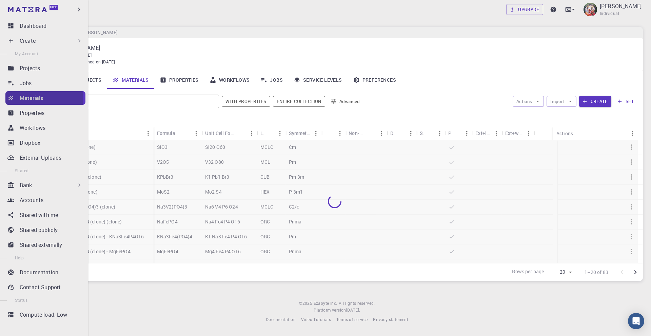
click at [37, 98] on p "Materials" at bounding box center [31, 98] width 23 height 8
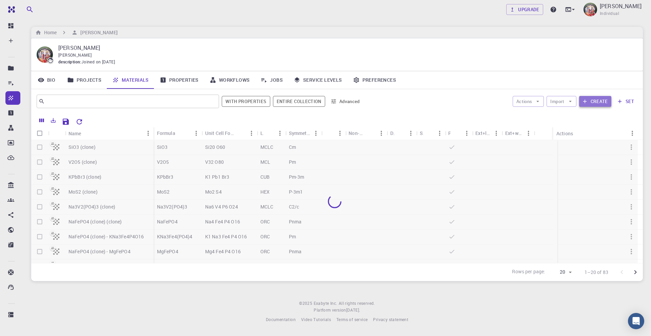
click at [595, 101] on button "Create" at bounding box center [595, 101] width 32 height 11
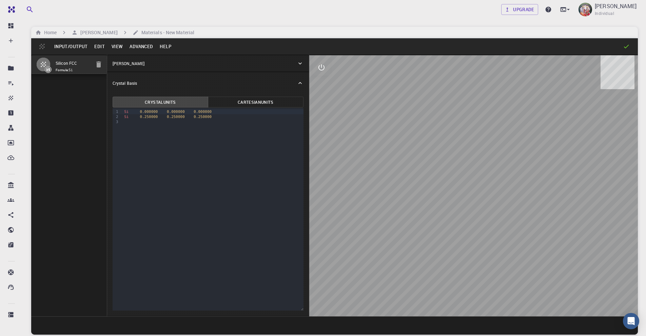
click at [62, 64] on input "Silicon FCC" at bounding box center [73, 64] width 35 height 8
click at [144, 45] on button "Advanced" at bounding box center [141, 46] width 30 height 11
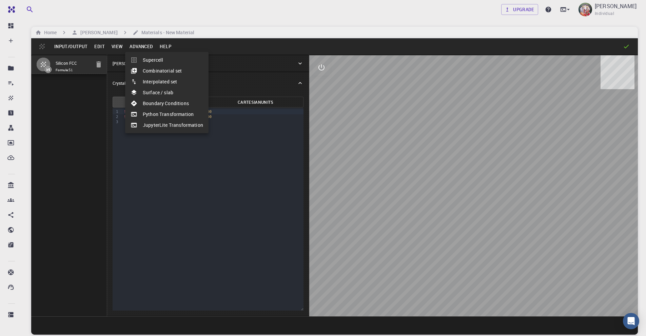
click at [153, 69] on li "Combinatorial set" at bounding box center [166, 70] width 83 height 11
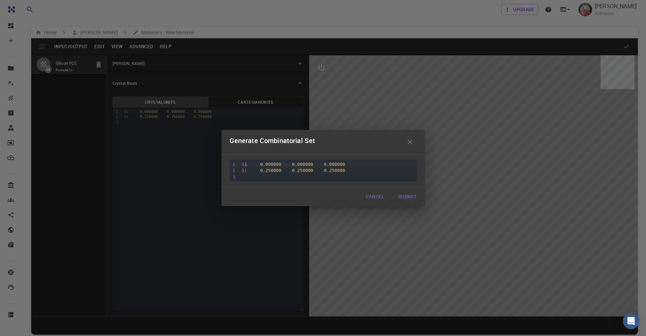
click at [246, 165] on span "Si" at bounding box center [243, 164] width 5 height 5
click at [413, 142] on icon "button" at bounding box center [410, 142] width 8 height 8
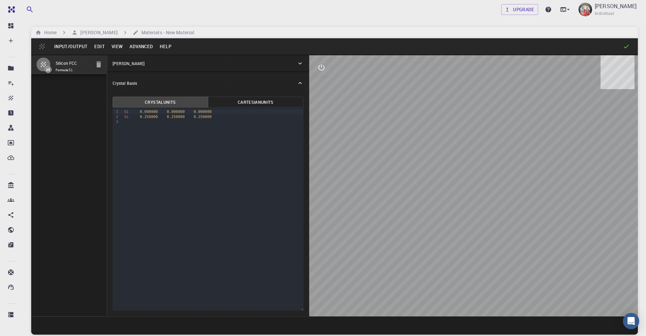
click at [136, 83] on p "Crystal Basis" at bounding box center [125, 83] width 24 height 6
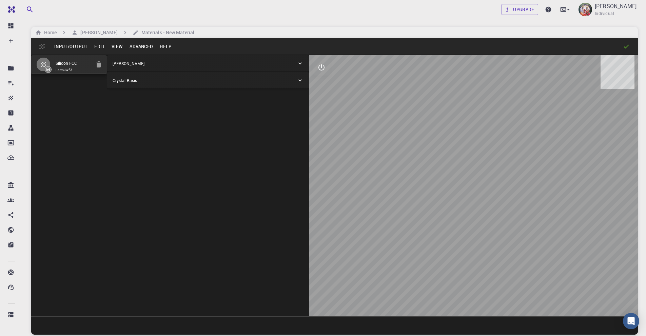
click at [136, 83] on p "Crystal Basis" at bounding box center [125, 80] width 24 height 6
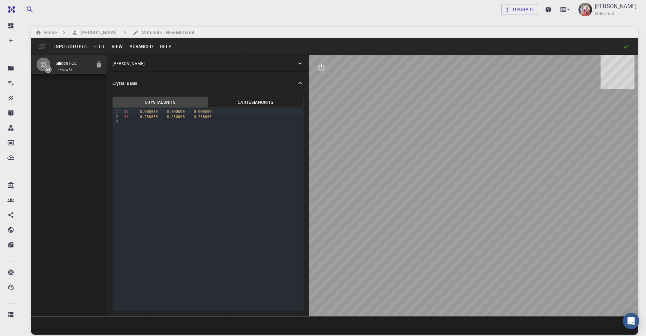
click at [136, 61] on p "[PERSON_NAME]" at bounding box center [129, 63] width 32 height 6
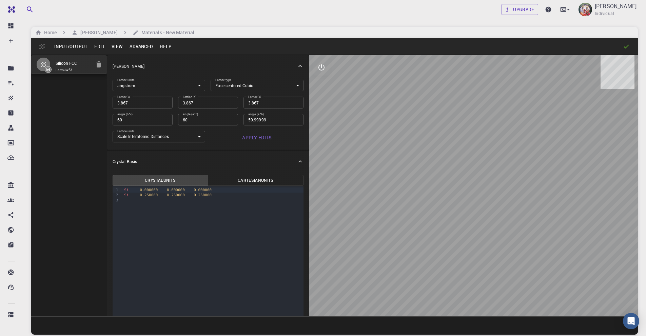
click at [139, 48] on button "Advanced" at bounding box center [141, 46] width 30 height 11
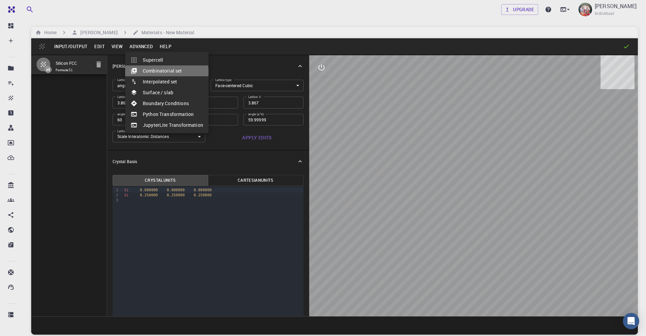
click at [156, 72] on li "Combinatorial set" at bounding box center [166, 70] width 83 height 11
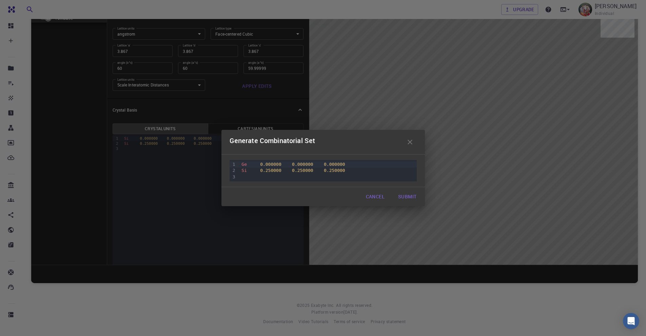
scroll to position [18, 0]
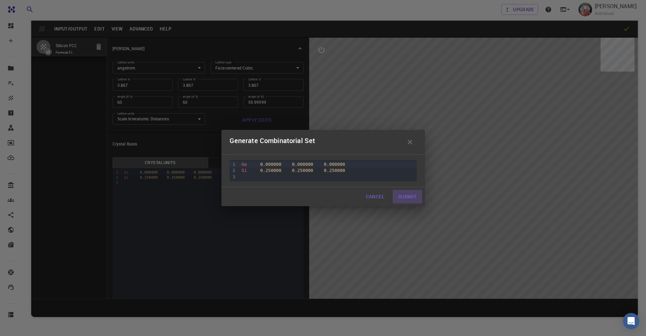
click at [408, 197] on button "Submit" at bounding box center [407, 197] width 29 height 14
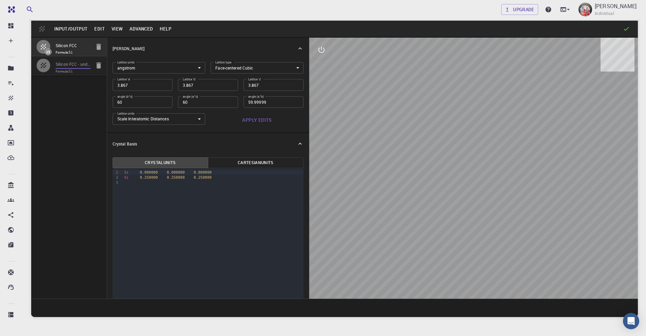
click at [79, 63] on input "Silicon FCC - undefined" at bounding box center [73, 65] width 35 height 8
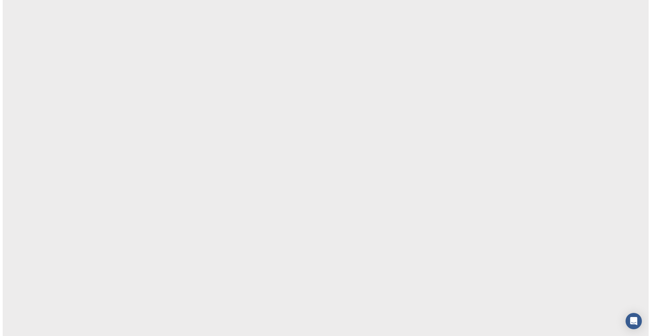
scroll to position [0, 0]
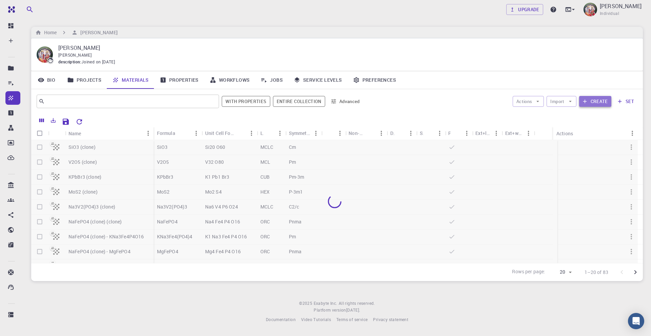
click at [598, 102] on button "Create" at bounding box center [595, 101] width 32 height 11
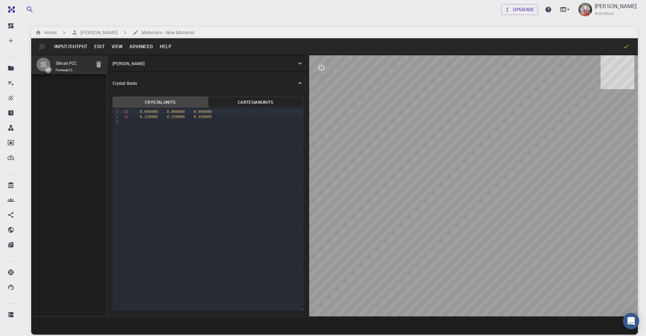
click at [141, 48] on button "Advanced" at bounding box center [141, 46] width 30 height 11
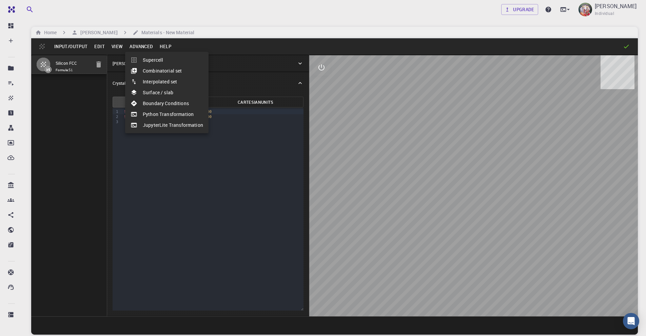
click at [156, 72] on li "Combinatorial set" at bounding box center [166, 70] width 83 height 11
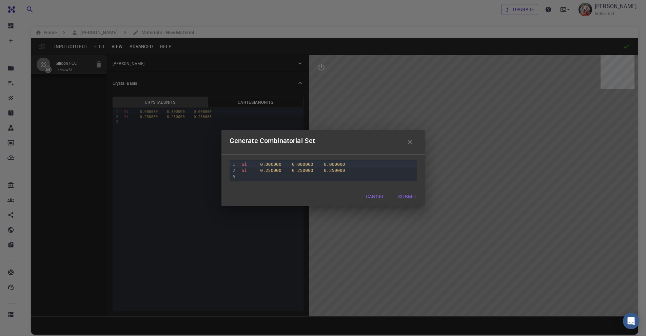
click at [246, 164] on div "Si 0.000000 0.000000 0.000000" at bounding box center [327, 164] width 177 height 6
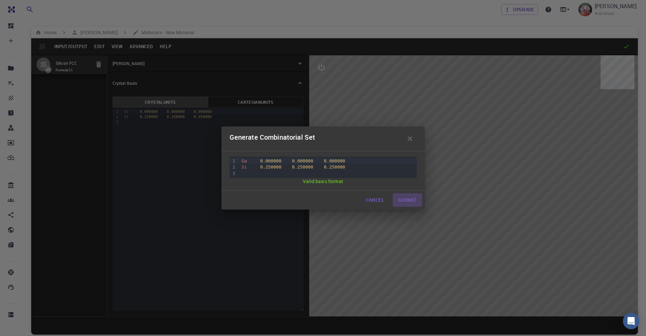
click at [408, 202] on button "Submit" at bounding box center [407, 200] width 29 height 14
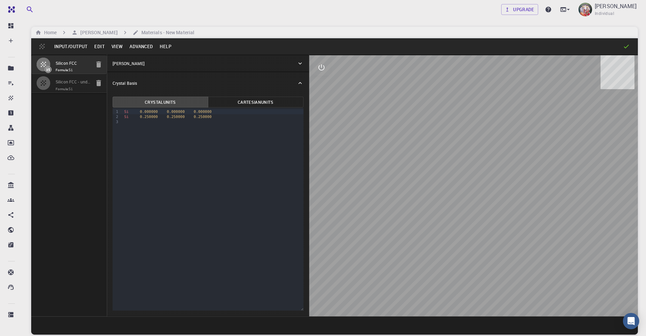
click at [45, 84] on icon "button" at bounding box center [43, 82] width 5 height 5
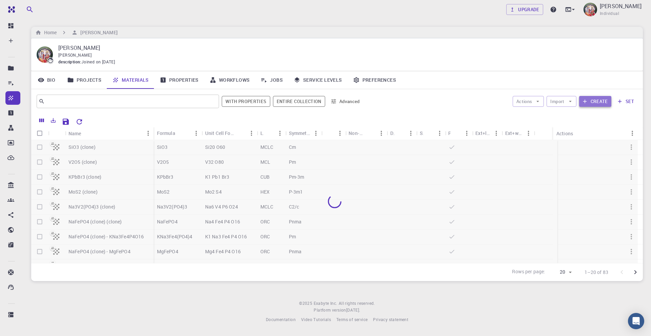
click at [601, 100] on button "Create" at bounding box center [595, 101] width 32 height 11
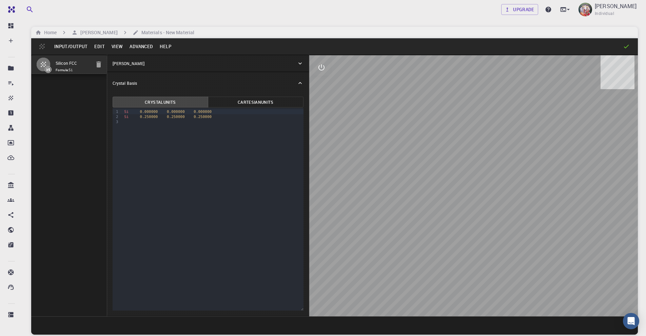
click at [71, 45] on button "Input/Output" at bounding box center [71, 46] width 40 height 11
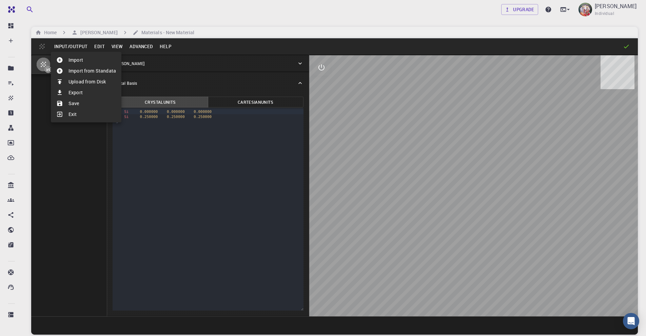
click at [82, 60] on li "Import" at bounding box center [86, 60] width 71 height 11
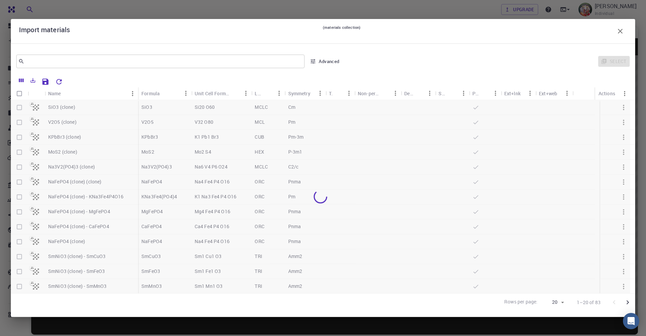
click at [65, 108] on div at bounding box center [320, 196] width 619 height 193
click at [17, 107] on div at bounding box center [320, 196] width 619 height 193
click at [19, 107] on div at bounding box center [320, 196] width 619 height 193
click at [618, 34] on icon "button" at bounding box center [620, 31] width 8 height 8
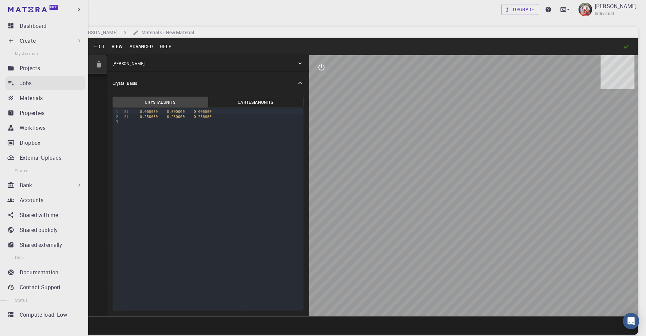
click at [31, 83] on p "Jobs" at bounding box center [26, 83] width 12 height 8
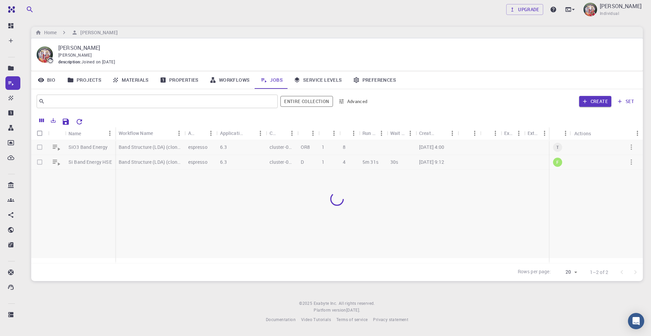
click at [630, 148] on div at bounding box center [336, 199] width 611 height 118
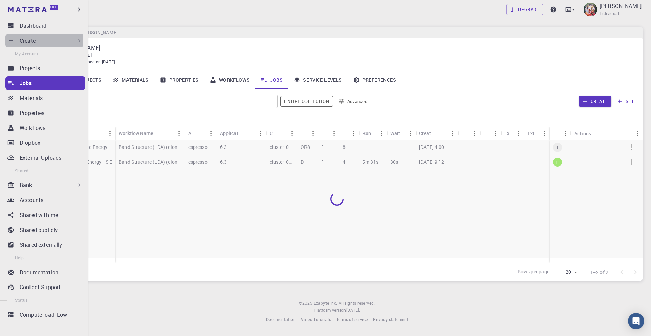
click at [32, 40] on p "Create" at bounding box center [28, 41] width 16 height 8
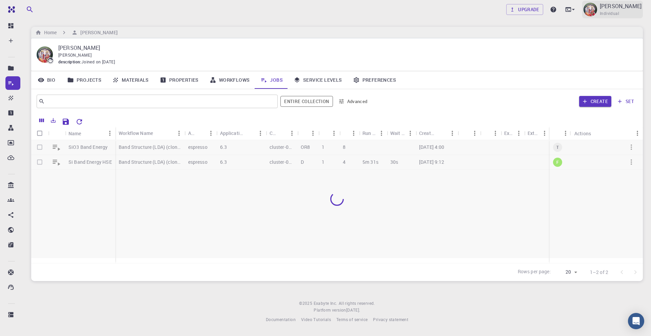
click at [615, 7] on p "[PERSON_NAME]" at bounding box center [621, 6] width 42 height 8
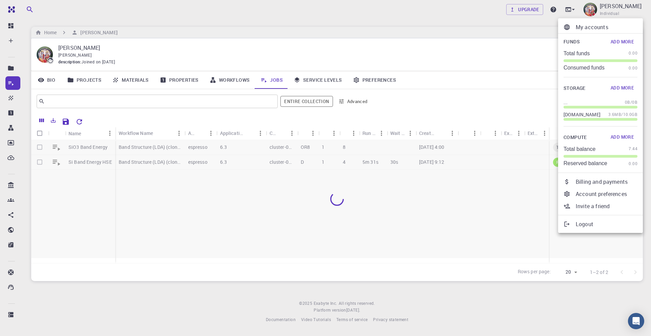
click at [583, 225] on p "Logout" at bounding box center [607, 224] width 62 height 8
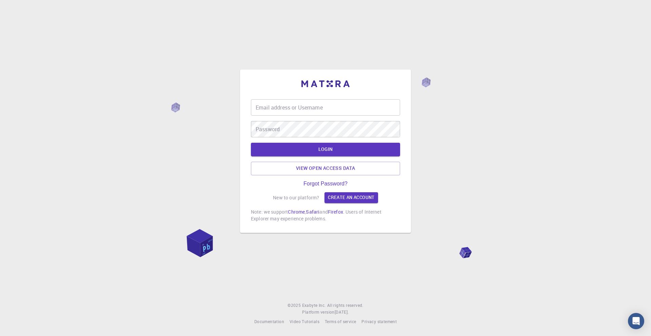
click at [297, 108] on input "Email address or Username" at bounding box center [325, 107] width 149 height 16
type input "[PERSON_NAME][EMAIL_ADDRESS][DOMAIN_NAME]"
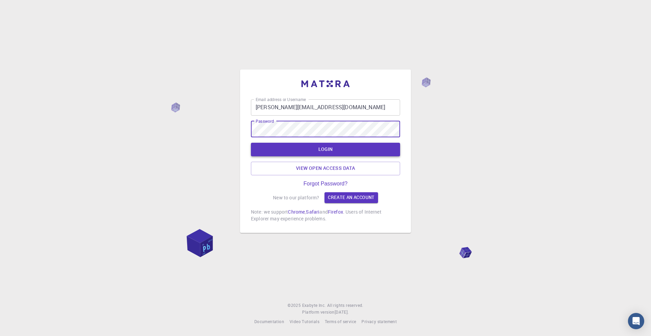
click at [336, 150] on button "LOGIN" at bounding box center [325, 150] width 149 height 14
